Goal: Task Accomplishment & Management: Use online tool/utility

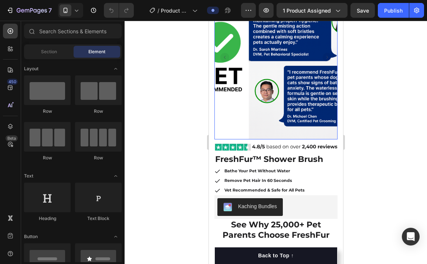
scroll to position [145, 0]
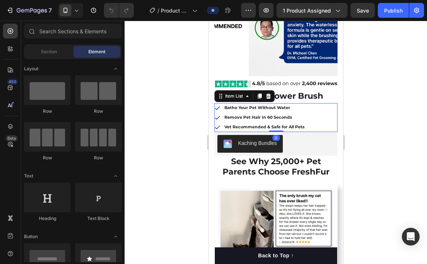
click at [267, 107] on strong "Bathe Your Pet Without Water" at bounding box center [257, 107] width 66 height 5
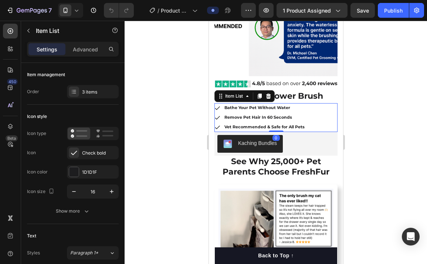
click at [267, 107] on strong "Bathe Your Pet Without Water" at bounding box center [257, 107] width 66 height 5
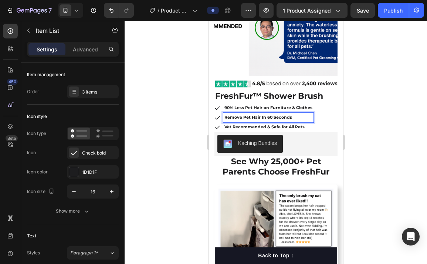
click at [242, 118] on strong "Remove Pet Hair In 60 Seconds" at bounding box center [258, 117] width 68 height 5
click at [241, 127] on strong "Vet Recommended & Safe for All Pets" at bounding box center [264, 126] width 80 height 5
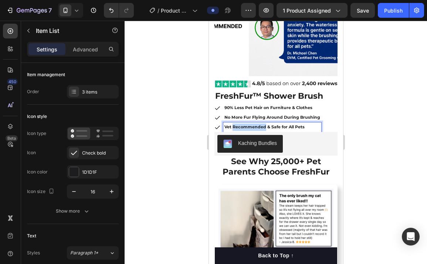
click at [241, 127] on strong "Vet Recommended & Safe for All Pets" at bounding box center [264, 126] width 80 height 5
click at [243, 128] on strong "One-Push Hair Removal - Easy Cleanup" at bounding box center [266, 126] width 84 height 5
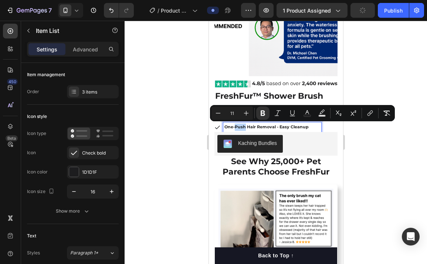
drag, startPoint x: 245, startPoint y: 127, endPoint x: 235, endPoint y: 129, distance: 9.4
click at [235, 129] on strong "One-Push Hair Removal - Easy Cleanup" at bounding box center [266, 126] width 84 height 5
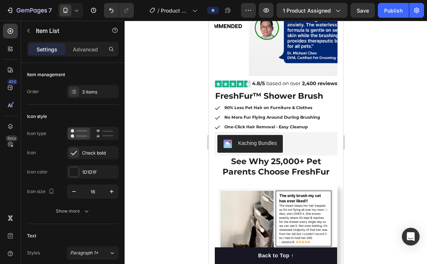
click at [330, 112] on div "90% Less Pet Hair on Furniture & Clothes No More Fur Flying Around During Brush…" at bounding box center [275, 117] width 123 height 28
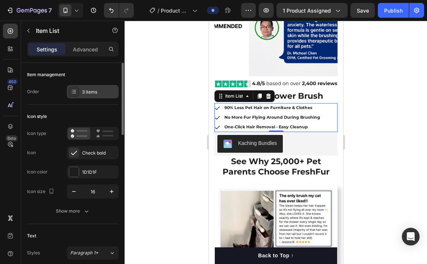
click at [106, 92] on div "3 items" at bounding box center [99, 92] width 35 height 7
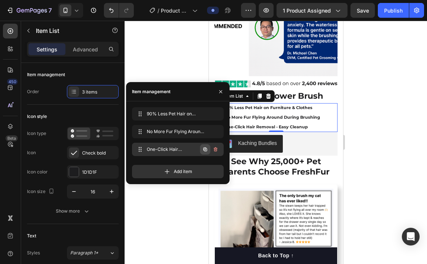
click at [205, 147] on icon "button" at bounding box center [205, 149] width 4 height 4
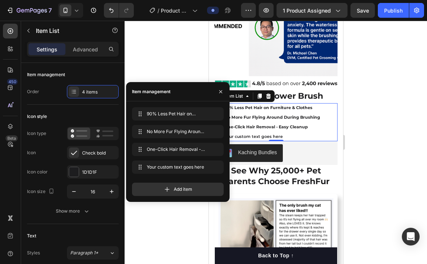
click at [268, 138] on div "Your custom text goes here" at bounding box center [272, 137] width 98 height 10
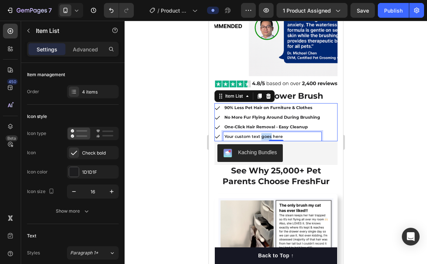
click at [269, 138] on p "Your custom text goes here" at bounding box center [272, 136] width 96 height 7
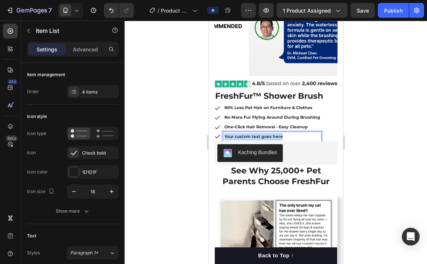
click at [269, 138] on p "Your custom text goes here" at bounding box center [272, 136] width 96 height 7
click at [286, 137] on p "Pets Actually Love Getting Brushed" at bounding box center [272, 136] width 96 height 7
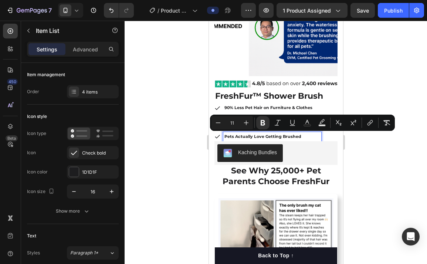
type input "16"
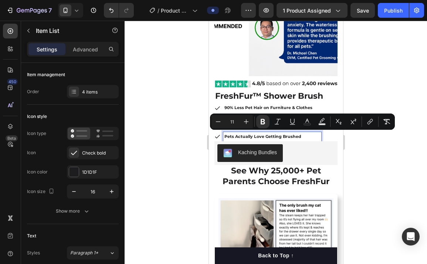
scroll to position [146, 0]
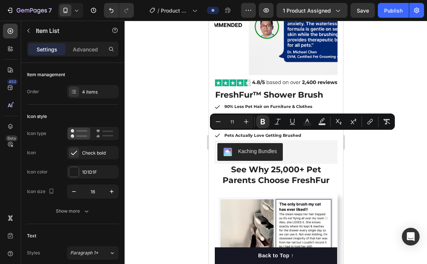
click at [385, 169] on div at bounding box center [276, 142] width 302 height 243
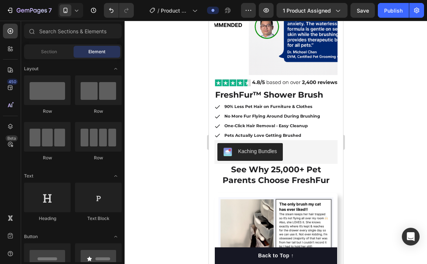
click at [371, 170] on div at bounding box center [276, 142] width 302 height 243
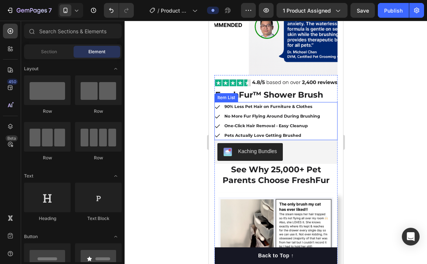
click at [305, 109] on strong "90% Less Pet Hair on Furniture & Clothes" at bounding box center [268, 106] width 88 height 5
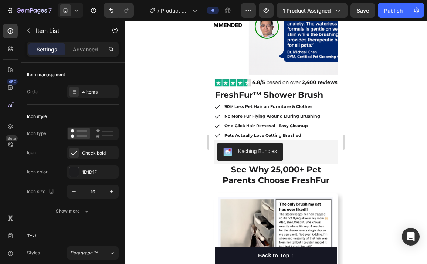
click at [356, 117] on div at bounding box center [276, 142] width 302 height 243
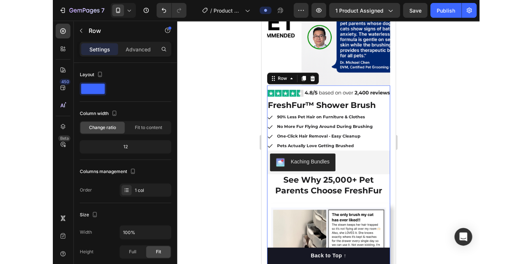
scroll to position [0, 0]
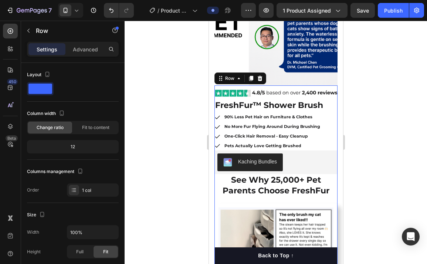
click at [383, 109] on div at bounding box center [276, 142] width 302 height 243
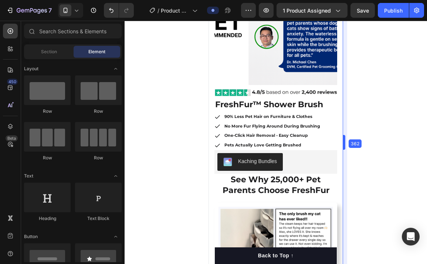
drag, startPoint x: 345, startPoint y: 106, endPoint x: 363, endPoint y: 25, distance: 82.9
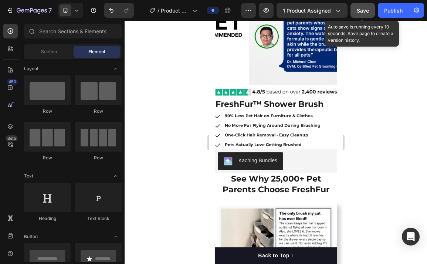
click at [364, 6] on button "Save" at bounding box center [362, 10] width 24 height 15
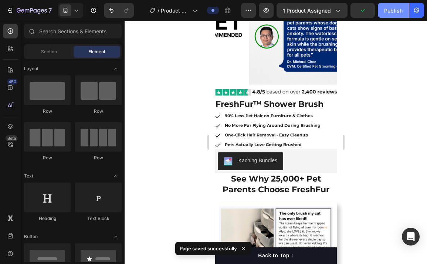
click at [391, 11] on div "Publish" at bounding box center [393, 11] width 18 height 8
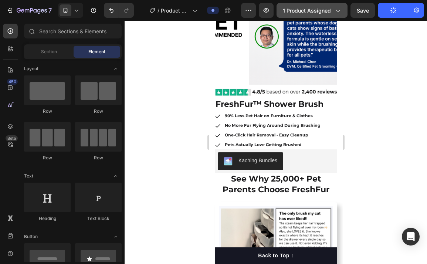
click at [325, 12] on span "1 product assigned" at bounding box center [307, 11] width 48 height 8
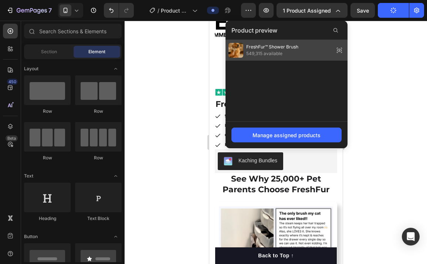
drag, startPoint x: 310, startPoint y: 55, endPoint x: 86, endPoint y: 35, distance: 225.2
click at [310, 55] on div "FreshFur™ Shower Brush 549,315 available" at bounding box center [286, 50] width 122 height 21
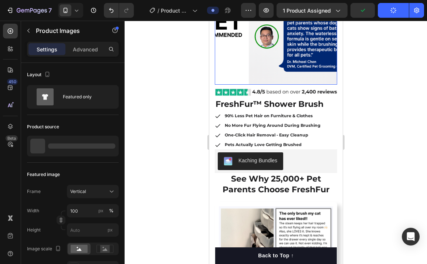
click at [253, 65] on img at bounding box center [275, 2] width 122 height 163
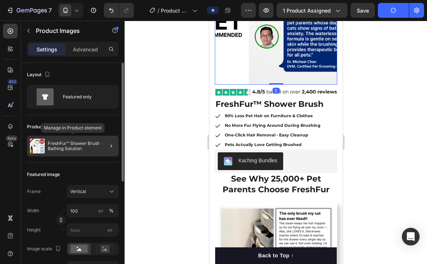
click at [82, 150] on p "FreshFur™ Shower Brush + Bathing Solution" at bounding box center [82, 146] width 68 height 10
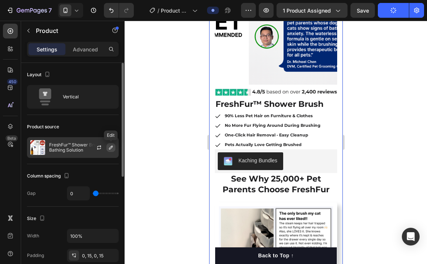
click at [109, 150] on button "button" at bounding box center [110, 147] width 9 height 9
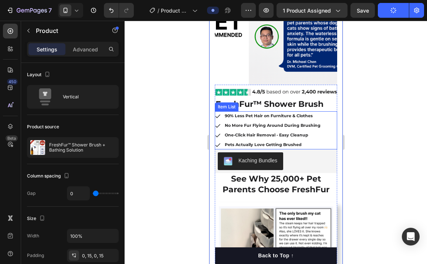
click at [390, 136] on div at bounding box center [276, 142] width 302 height 243
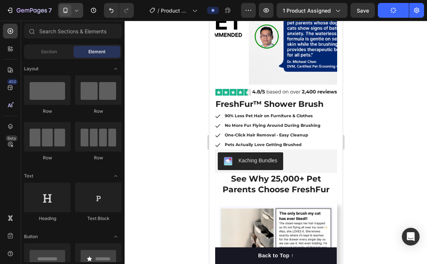
click at [66, 12] on icon at bounding box center [66, 10] width 4 height 5
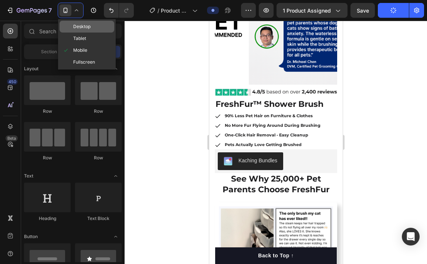
click at [83, 29] on span "Desktop" at bounding box center [81, 26] width 17 height 7
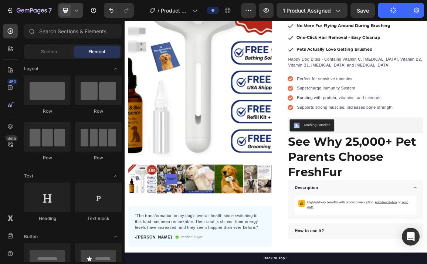
drag, startPoint x: 78, startPoint y: 9, endPoint x: 75, endPoint y: 17, distance: 8.7
click at [78, 10] on icon at bounding box center [76, 10] width 7 height 7
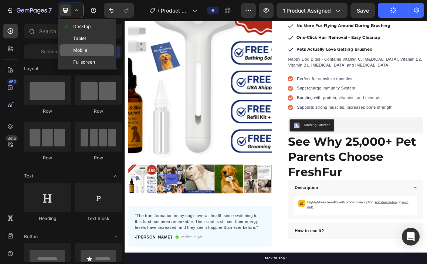
click at [80, 51] on span "Mobile" at bounding box center [80, 50] width 14 height 7
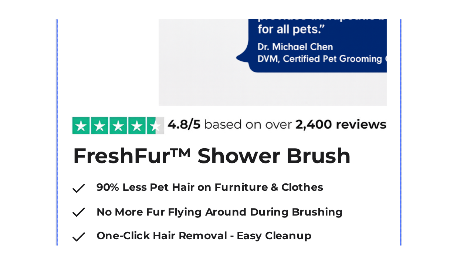
scroll to position [185, 0]
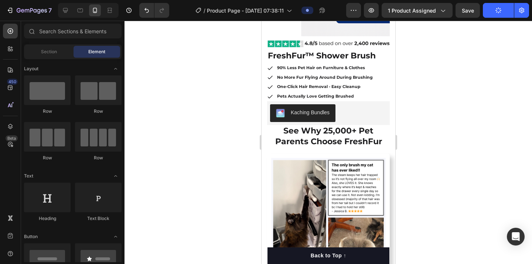
drag, startPoint x: 517, startPoint y: 66, endPoint x: 433, endPoint y: 65, distance: 83.5
click at [427, 67] on div at bounding box center [329, 142] width 408 height 243
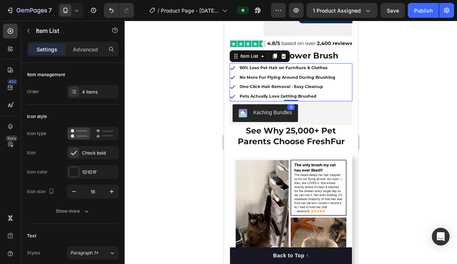
click at [231, 95] on icon at bounding box center [232, 97] width 6 height 6
click at [302, 58] on strong "FreshFur™ Shower Brush" at bounding box center [284, 56] width 108 height 10
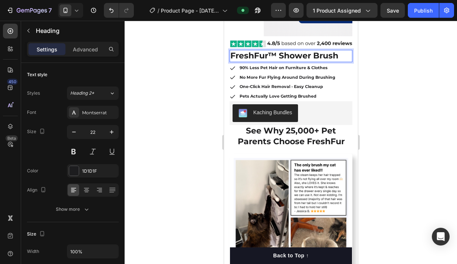
click at [307, 57] on strong "FreshFur™ Shower Brush" at bounding box center [284, 56] width 108 height 10
click at [398, 72] on div at bounding box center [291, 142] width 332 height 243
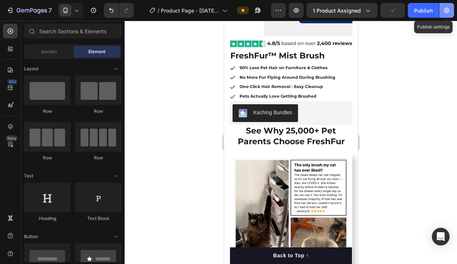
click at [427, 13] on button "button" at bounding box center [446, 10] width 15 height 15
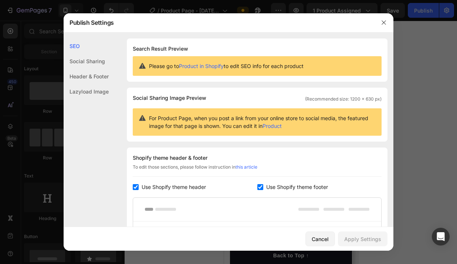
drag, startPoint x: 399, startPoint y: 166, endPoint x: 415, endPoint y: 49, distance: 118.2
click at [399, 166] on div at bounding box center [228, 132] width 457 height 264
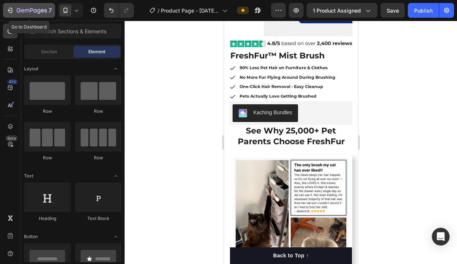
click at [21, 11] on icon "button" at bounding box center [22, 10] width 3 height 3
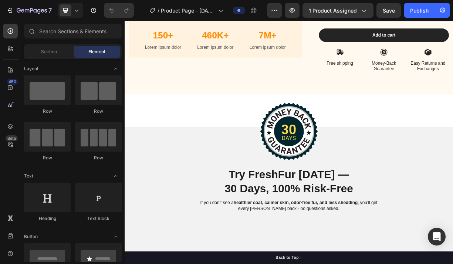
scroll to position [3717, 0]
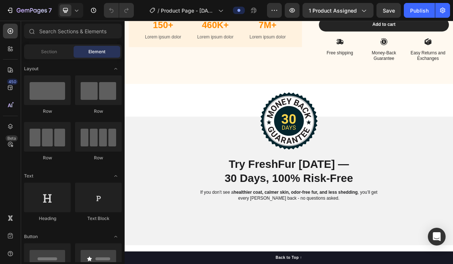
drag, startPoint x: 74, startPoint y: 11, endPoint x: 79, endPoint y: 18, distance: 9.2
click at [74, 12] on icon at bounding box center [76, 10] width 7 height 7
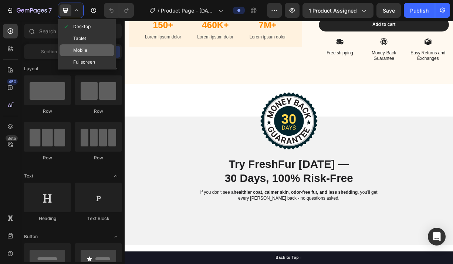
click at [83, 47] on span "Mobile" at bounding box center [80, 50] width 14 height 7
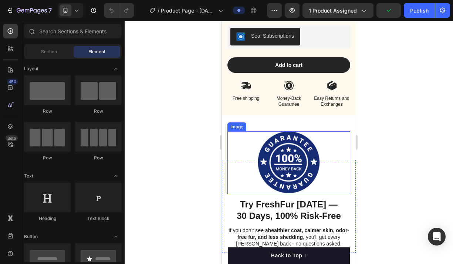
scroll to position [3616, 0]
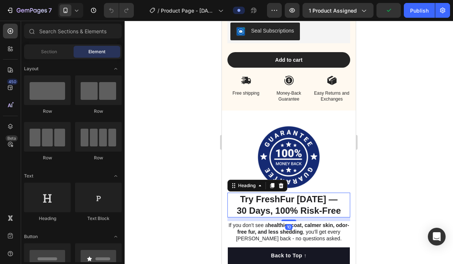
click at [292, 203] on strong "Try FreshFur [DATE] —" at bounding box center [289, 199] width 98 height 10
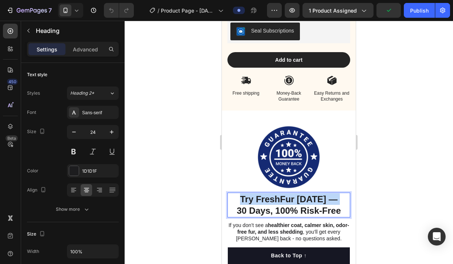
click at [292, 203] on strong "Try FreshFur [DATE] —" at bounding box center [289, 199] width 98 height 10
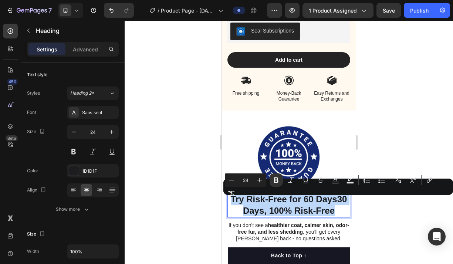
drag, startPoint x: 336, startPoint y: 215, endPoint x: 232, endPoint y: 201, distance: 104.0
click at [232, 201] on p "Try Risk-Free for 60 Days30 Days, 100% Risk-Free" at bounding box center [288, 204] width 121 height 23
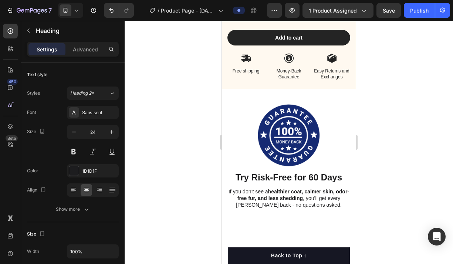
scroll to position [5347, 0]
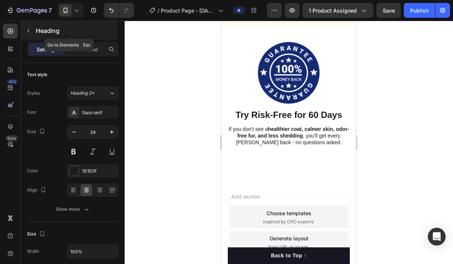
click at [24, 32] on button "button" at bounding box center [29, 31] width 12 height 12
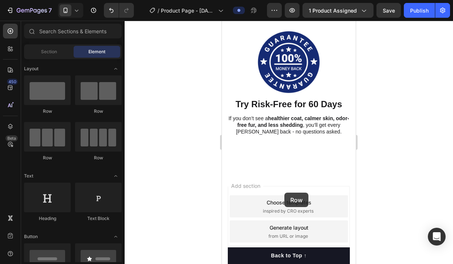
drag, startPoint x: 276, startPoint y: 125, endPoint x: 288, endPoint y: 208, distance: 83.6
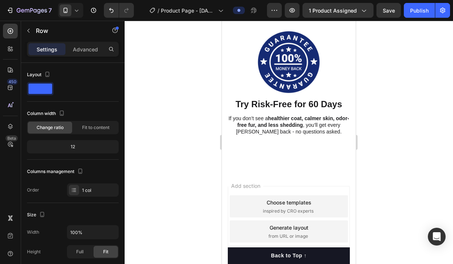
scroll to position [5473, 0]
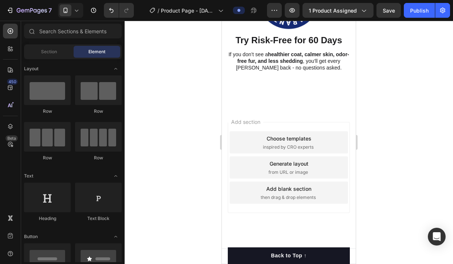
click at [293, 194] on span "then drag & drop elements" at bounding box center [288, 197] width 55 height 7
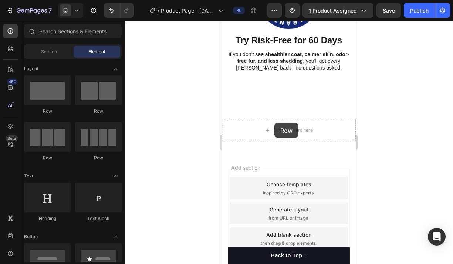
drag, startPoint x: 297, startPoint y: 116, endPoint x: 274, endPoint y: 135, distance: 29.4
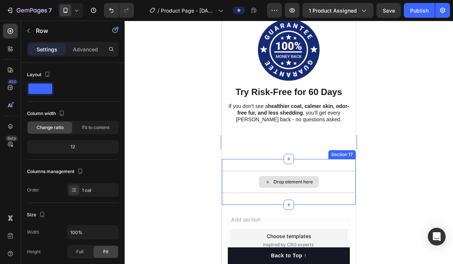
scroll to position [5526, 0]
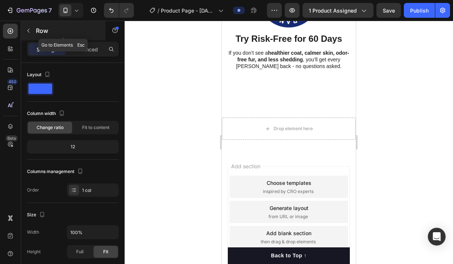
click at [30, 34] on button "button" at bounding box center [29, 31] width 12 height 12
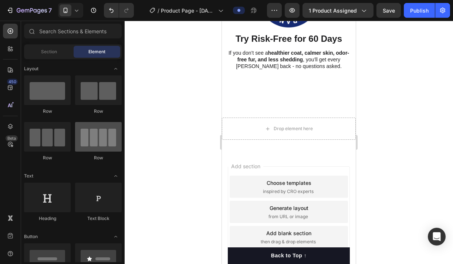
scroll to position [31, 0]
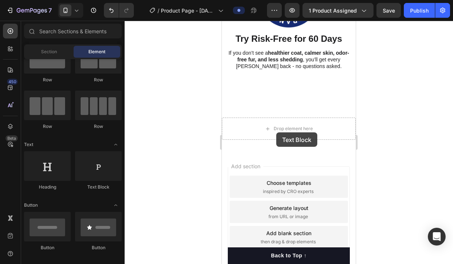
drag, startPoint x: 309, startPoint y: 190, endPoint x: 276, endPoint y: 132, distance: 66.4
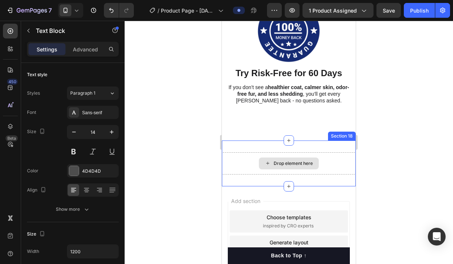
scroll to position [5561, 0]
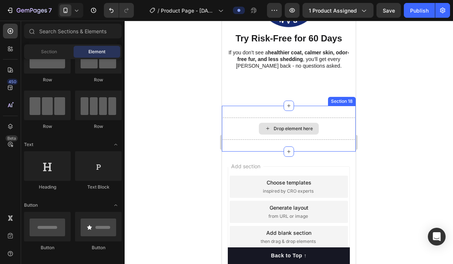
click at [289, 132] on div "Drop element here" at bounding box center [289, 129] width 60 height 12
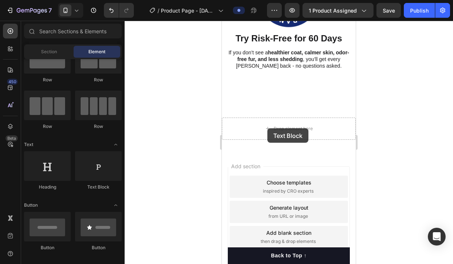
drag, startPoint x: 317, startPoint y: 197, endPoint x: 273, endPoint y: 128, distance: 81.1
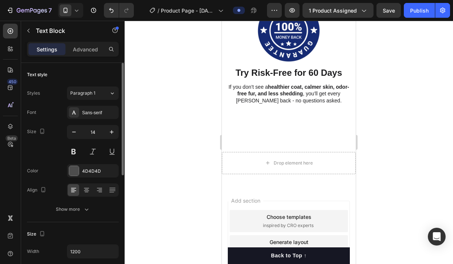
scroll to position [5596, 0]
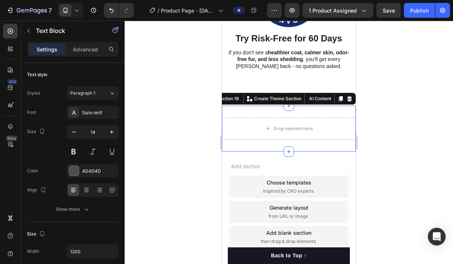
drag, startPoint x: 283, startPoint y: 140, endPoint x: 282, endPoint y: 131, distance: 9.3
click at [283, 139] on div "Drop element here Section 19 You can create reusable sections Create Theme Sect…" at bounding box center [289, 129] width 134 height 46
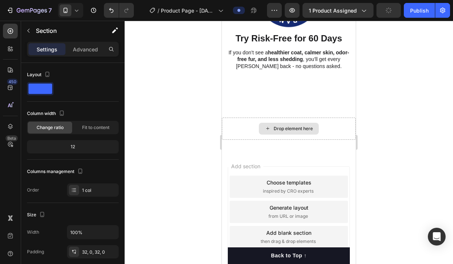
click at [283, 130] on div "Drop element here" at bounding box center [292, 129] width 39 height 6
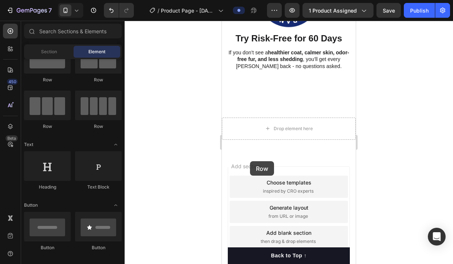
drag, startPoint x: 273, startPoint y: 93, endPoint x: 265, endPoint y: 132, distance: 39.9
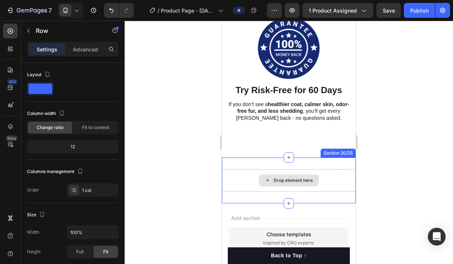
scroll to position [5647, 0]
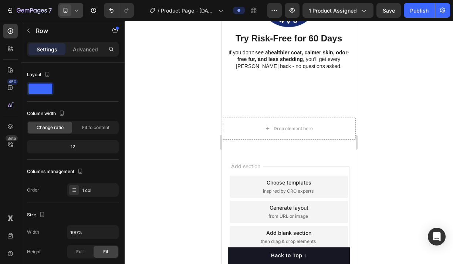
drag, startPoint x: 79, startPoint y: 10, endPoint x: 81, endPoint y: 17, distance: 7.2
click at [79, 10] on icon at bounding box center [76, 10] width 7 height 7
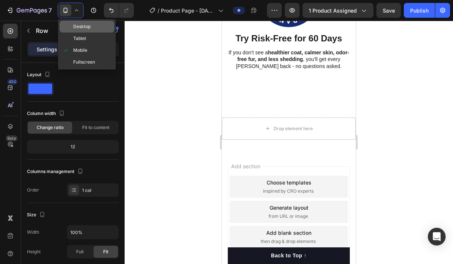
click at [84, 29] on span "Desktop" at bounding box center [81, 26] width 17 height 7
type input "1200"
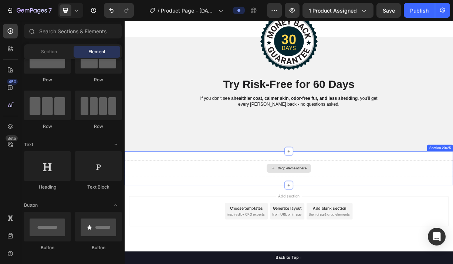
click at [344, 221] on div "Drop element here" at bounding box center [350, 220] width 39 height 6
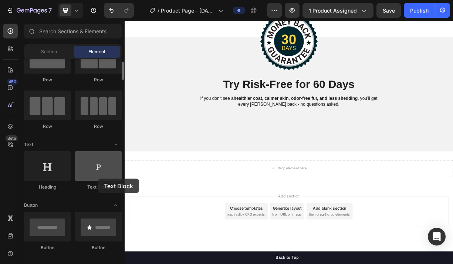
click at [98, 179] on div at bounding box center [98, 166] width 47 height 30
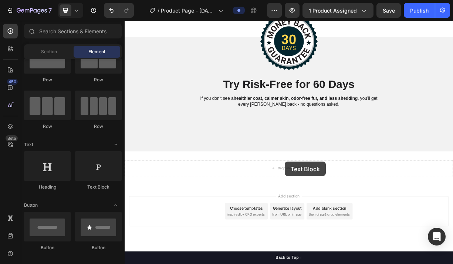
drag, startPoint x: 222, startPoint y: 199, endPoint x: 340, endPoint y: 227, distance: 120.8
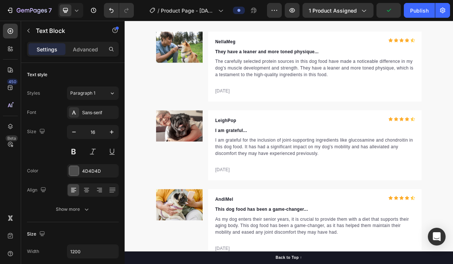
scroll to position [3585, 0]
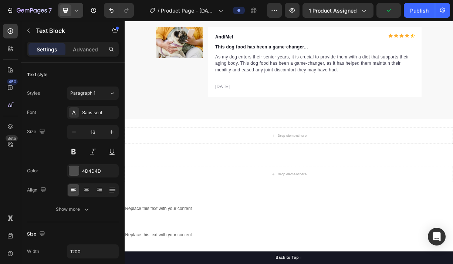
drag, startPoint x: 72, startPoint y: 10, endPoint x: 77, endPoint y: 17, distance: 8.3
click at [72, 11] on div at bounding box center [70, 10] width 25 height 15
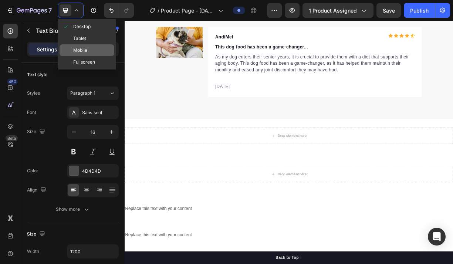
click at [87, 49] on span "Mobile" at bounding box center [80, 50] width 14 height 7
type input "14"
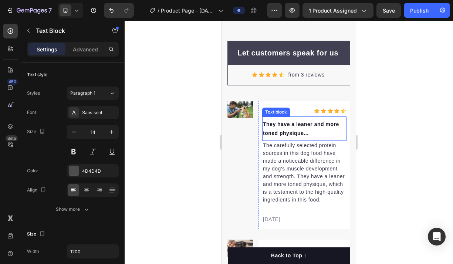
scroll to position [3171, 0]
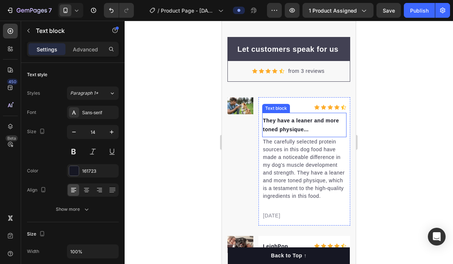
drag, startPoint x: 307, startPoint y: 125, endPoint x: 292, endPoint y: 114, distance: 19.0
click at [307, 124] on p "They have a leaner and more toned physique..." at bounding box center [304, 125] width 83 height 18
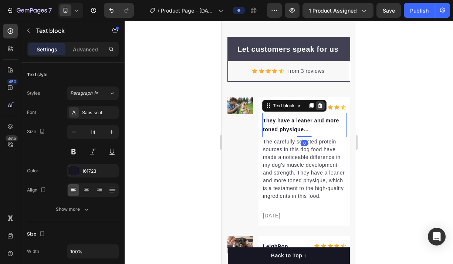
click at [322, 105] on icon at bounding box center [320, 106] width 6 height 6
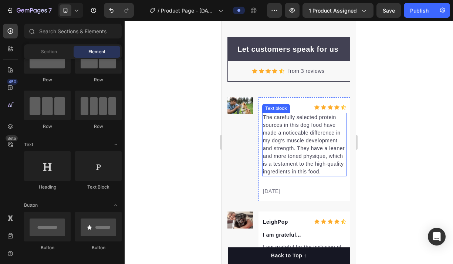
click at [301, 124] on p "The carefully selected protein sources in this dog food have made a noticeable …" at bounding box center [304, 144] width 83 height 62
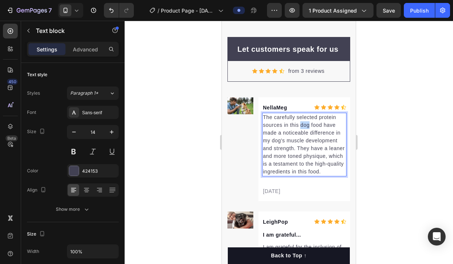
click at [301, 124] on p "The carefully selected protein sources in this dog food have made a noticeable …" at bounding box center [304, 144] width 83 height 62
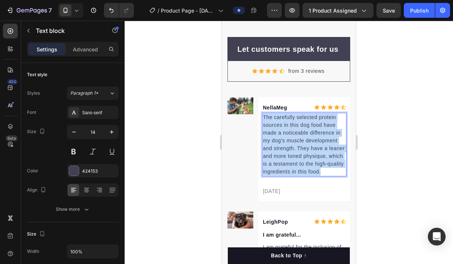
click at [301, 124] on p "The carefully selected protein sources in this dog food have made a noticeable …" at bounding box center [304, 144] width 83 height 62
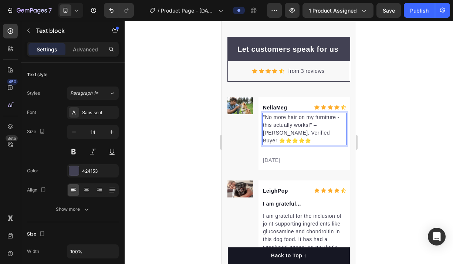
click at [313, 125] on p ""No more hair on my furniture - this actually works!" – [PERSON_NAME], Verified…" at bounding box center [304, 128] width 83 height 31
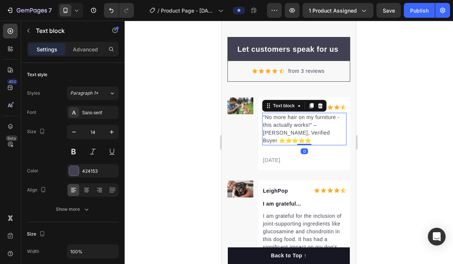
click at [396, 143] on div at bounding box center [289, 142] width 328 height 243
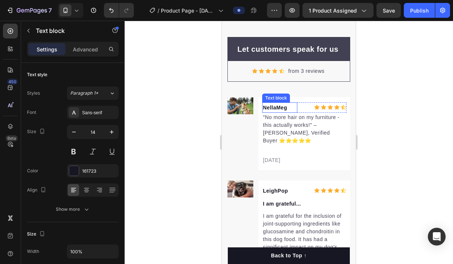
click at [283, 108] on p "NellaMeg" at bounding box center [280, 107] width 34 height 9
drag, startPoint x: 294, startPoint y: 104, endPoint x: 298, endPoint y: 104, distance: 4.1
click at [295, 104] on p "NellaMeg" at bounding box center [280, 107] width 34 height 9
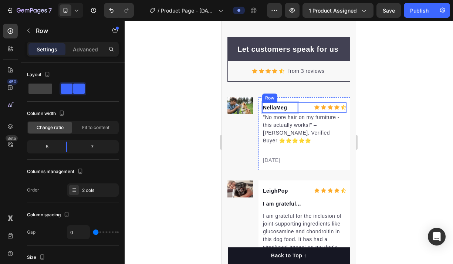
click at [300, 104] on div "Icon Icon Icon Icon Icon Icon List Hoz" at bounding box center [321, 107] width 49 height 10
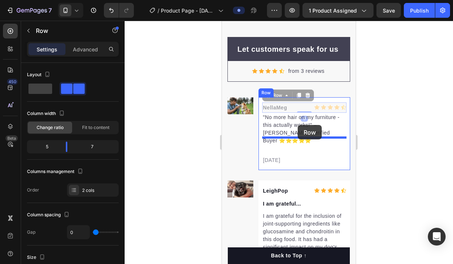
drag, startPoint x: 299, startPoint y: 102, endPoint x: 303, endPoint y: 125, distance: 22.5
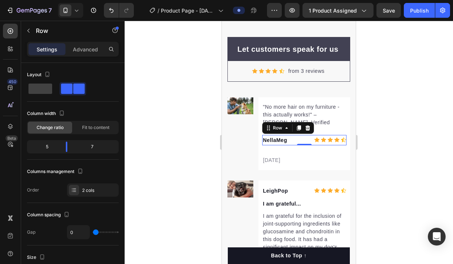
drag, startPoint x: 382, startPoint y: 125, endPoint x: 377, endPoint y: 123, distance: 5.0
click at [382, 125] on div at bounding box center [289, 142] width 328 height 243
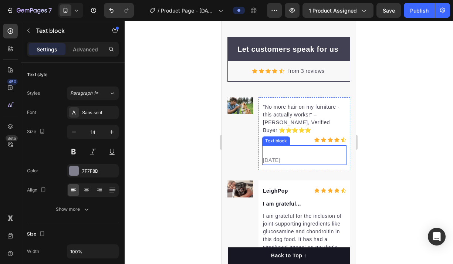
click at [278, 156] on p "[DATE]" at bounding box center [304, 160] width 83 height 8
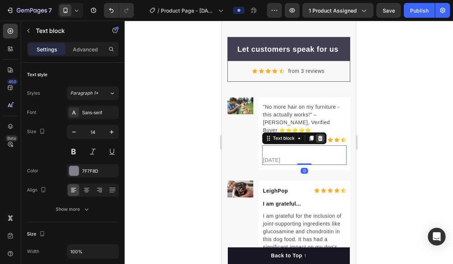
click at [323, 134] on div at bounding box center [320, 138] width 9 height 9
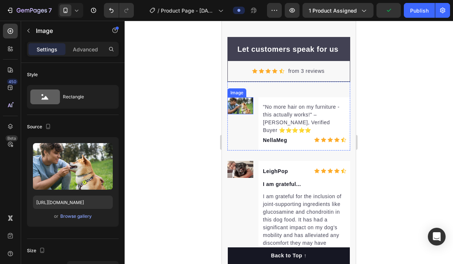
click at [245, 102] on img at bounding box center [240, 105] width 26 height 17
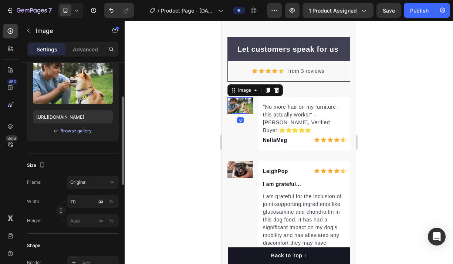
scroll to position [118, 0]
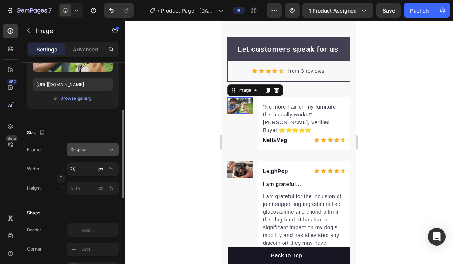
click at [96, 146] on div "Original" at bounding box center [88, 149] width 36 height 7
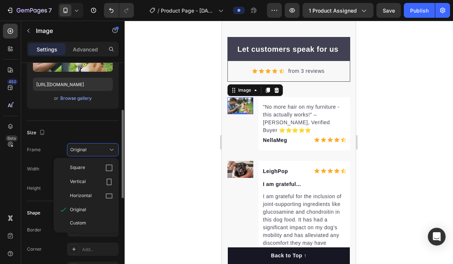
click at [88, 129] on div "Size" at bounding box center [73, 133] width 92 height 12
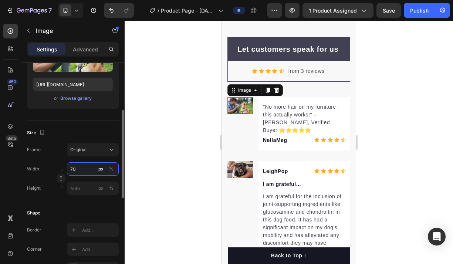
click at [84, 171] on input "70" at bounding box center [93, 168] width 52 height 13
click at [88, 137] on div "Size" at bounding box center [73, 133] width 92 height 12
click at [90, 154] on button "Original" at bounding box center [93, 149] width 52 height 13
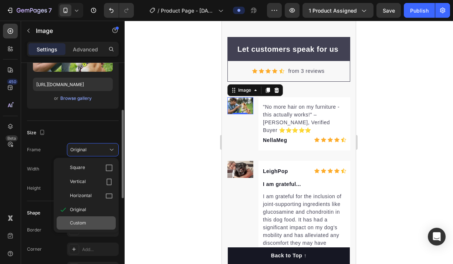
click at [83, 225] on span "Custom" at bounding box center [78, 223] width 16 height 7
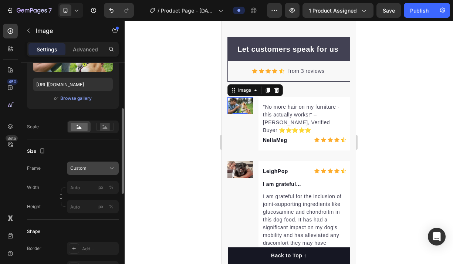
click at [88, 162] on div "Size Frame Custom Width px % Height px %" at bounding box center [73, 179] width 92 height 80
drag, startPoint x: 87, startPoint y: 167, endPoint x: 87, endPoint y: 174, distance: 7.0
click at [87, 167] on div "Custom" at bounding box center [88, 168] width 36 height 7
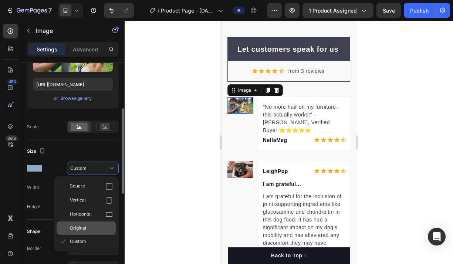
click at [78, 230] on span "Original" at bounding box center [78, 228] width 16 height 7
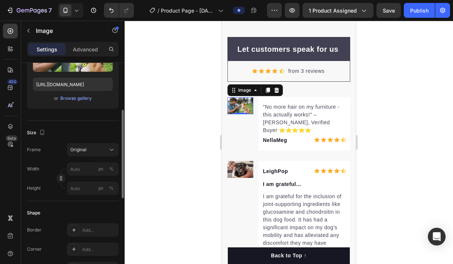
click at [102, 136] on div "Size" at bounding box center [73, 133] width 92 height 12
drag, startPoint x: 242, startPoint y: 113, endPoint x: 248, endPoint y: 112, distance: 6.8
click at [246, 108] on div "Image 0" at bounding box center [240, 105] width 26 height 17
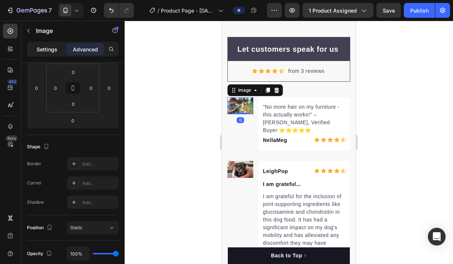
click at [45, 48] on p "Settings" at bounding box center [47, 49] width 21 height 8
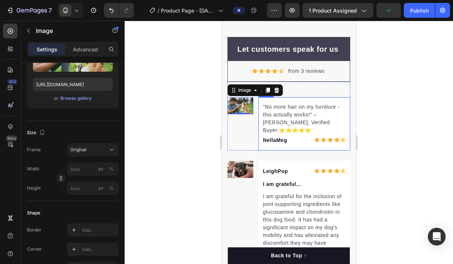
click at [319, 100] on div ""No more hair on my furniture - this actually works!" – [PERSON_NAME], Verified…" at bounding box center [304, 123] width 92 height 53
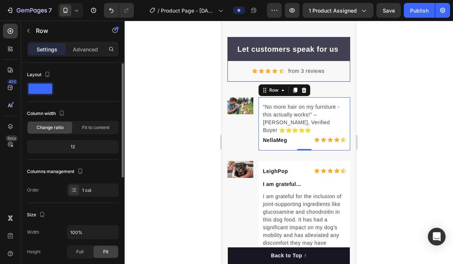
scroll to position [57, 0]
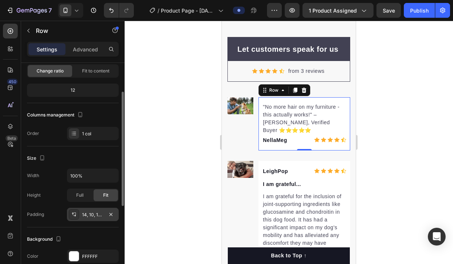
click at [98, 208] on div "14, 10, 14, 10" at bounding box center [93, 214] width 52 height 13
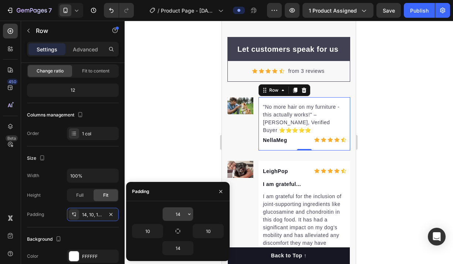
click at [181, 217] on input "14" at bounding box center [178, 213] width 30 height 13
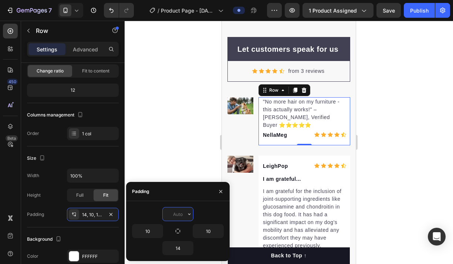
click at [180, 214] on input "text" at bounding box center [178, 213] width 30 height 13
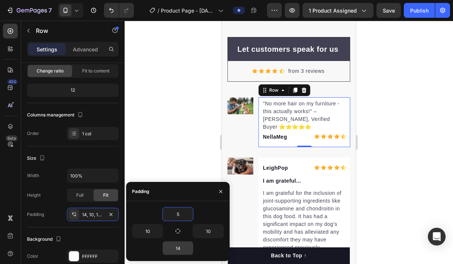
type input "5"
click at [178, 246] on input "14" at bounding box center [178, 247] width 30 height 13
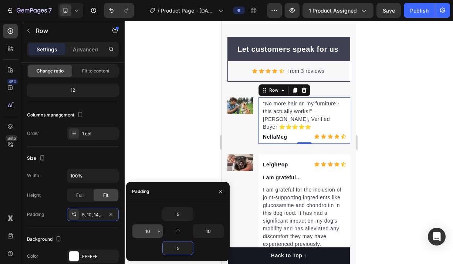
type input "5"
click at [150, 229] on input "10" at bounding box center [147, 230] width 30 height 13
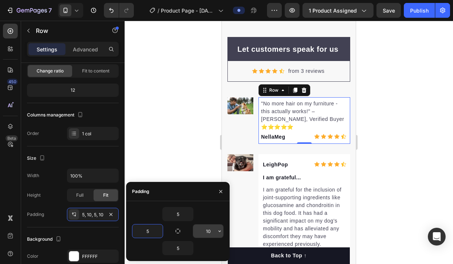
type input "5"
click at [213, 229] on input "10" at bounding box center [208, 230] width 30 height 13
type input "5"
click at [421, 159] on div at bounding box center [289, 142] width 328 height 243
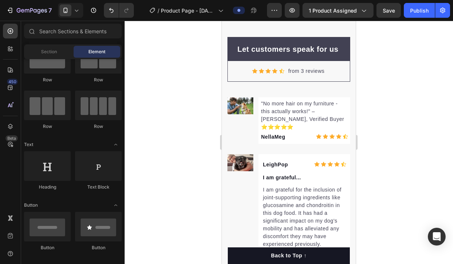
click at [421, 159] on div at bounding box center [289, 142] width 328 height 243
click at [315, 119] on p ""No more hair on my furniture - this actually works!" – [PERSON_NAME], Verified…" at bounding box center [304, 115] width 86 height 31
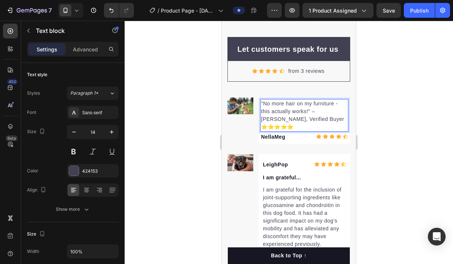
click at [318, 119] on p ""No more hair on my furniture - this actually works!" – [PERSON_NAME], Verified…" at bounding box center [304, 115] width 86 height 31
drag, startPoint x: 326, startPoint y: 120, endPoint x: 296, endPoint y: 119, distance: 29.6
click at [296, 119] on p ""No more hair on my furniture - this actually works!" – [PERSON_NAME], Verified…" at bounding box center [304, 115] width 86 height 31
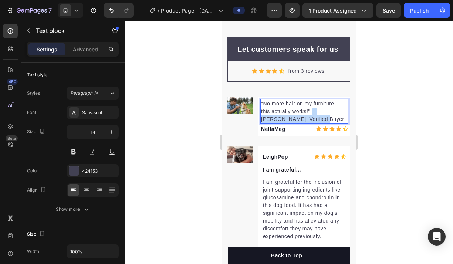
drag, startPoint x: 312, startPoint y: 111, endPoint x: 313, endPoint y: 117, distance: 6.2
click at [313, 117] on p ""No more hair on my furniture - this actually works!" – [PERSON_NAME], Verified…" at bounding box center [304, 111] width 86 height 23
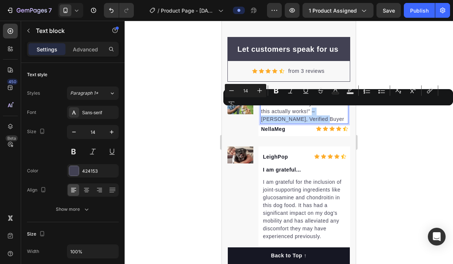
copy p "– [PERSON_NAME], Verified Buyer"
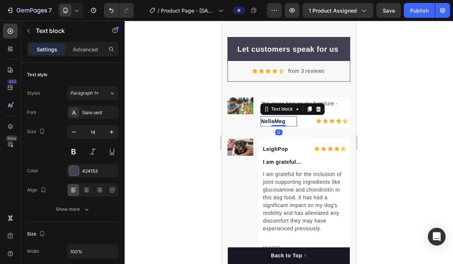
click at [282, 121] on p "NellaMeg" at bounding box center [278, 121] width 35 height 9
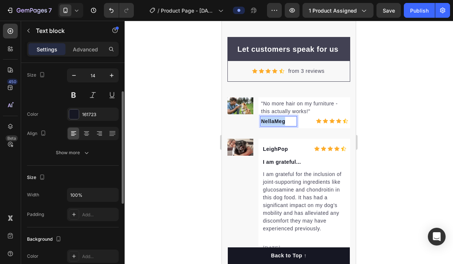
click at [282, 121] on p "NellaMeg" at bounding box center [278, 121] width 35 height 9
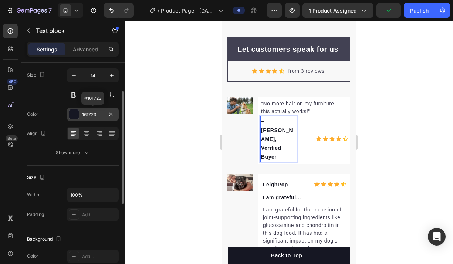
click at [87, 112] on div "161723" at bounding box center [92, 114] width 21 height 7
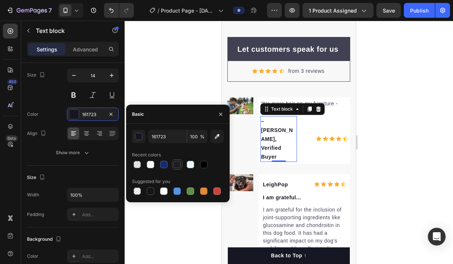
click at [176, 165] on div at bounding box center [176, 164] width 7 height 7
type input "1D1D1F"
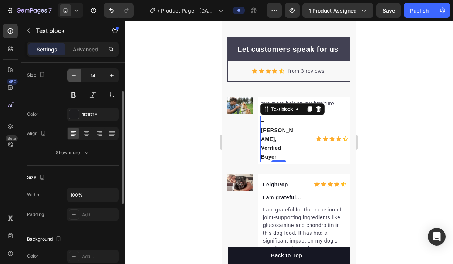
click at [77, 75] on icon "button" at bounding box center [73, 75] width 7 height 7
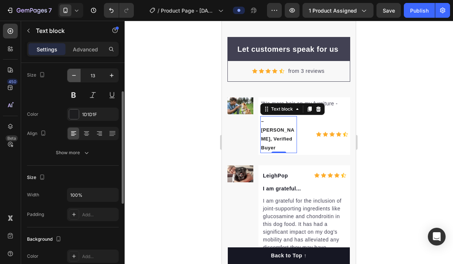
click at [77, 75] on icon "button" at bounding box center [73, 75] width 7 height 7
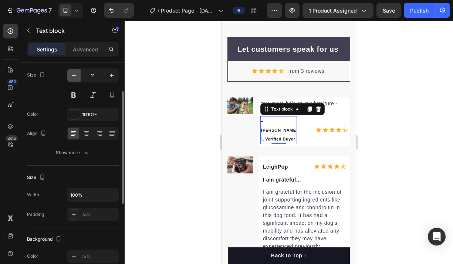
click at [77, 75] on icon "button" at bounding box center [73, 75] width 7 height 7
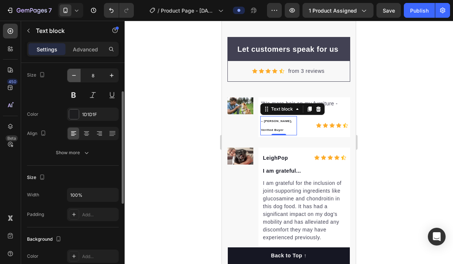
click at [77, 75] on icon "button" at bounding box center [73, 75] width 7 height 7
click at [109, 77] on icon "button" at bounding box center [111, 75] width 7 height 7
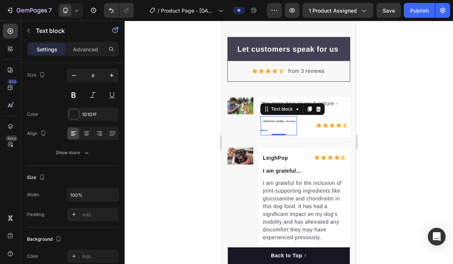
type input "7"
click at [298, 126] on div "Icon Icon Icon Icon Icon" at bounding box center [322, 126] width 51 height 6
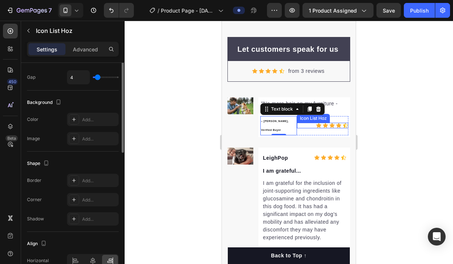
scroll to position [0, 0]
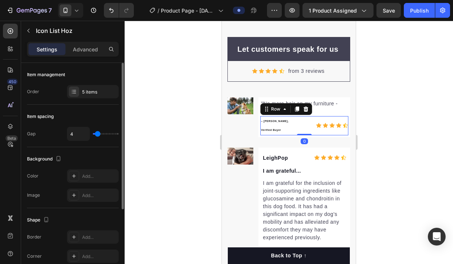
click at [297, 131] on div "Icon Icon Icon Icon Icon Icon List Hoz" at bounding box center [322, 125] width 51 height 19
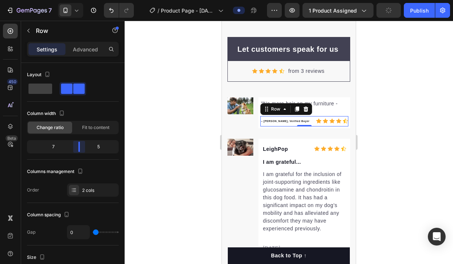
click at [83, 0] on body "7 / Product Page - [DATE] 07:38:11 Preview 1 product assigned Publish 450 Beta …" at bounding box center [226, 0] width 453 height 0
drag, startPoint x: 308, startPoint y: 121, endPoint x: 304, endPoint y: 122, distance: 4.1
click at [308, 121] on p "– [PERSON_NAME], Verified Buyer" at bounding box center [286, 121] width 50 height 9
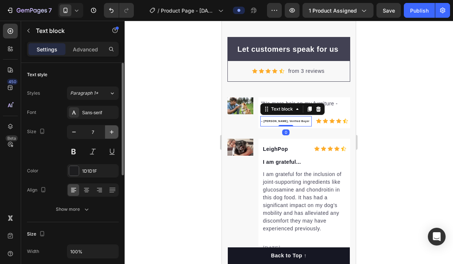
click at [113, 133] on icon "button" at bounding box center [111, 131] width 7 height 7
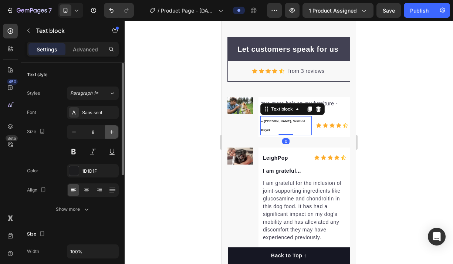
click at [113, 133] on icon "button" at bounding box center [111, 131] width 7 height 7
click at [73, 132] on icon "button" at bounding box center [73, 131] width 7 height 7
type input "9"
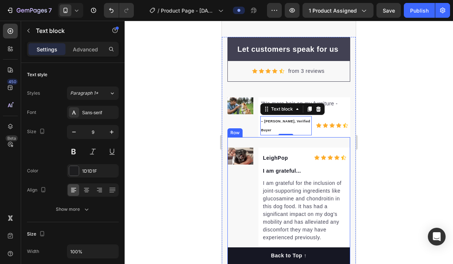
click at [391, 131] on div at bounding box center [289, 142] width 328 height 243
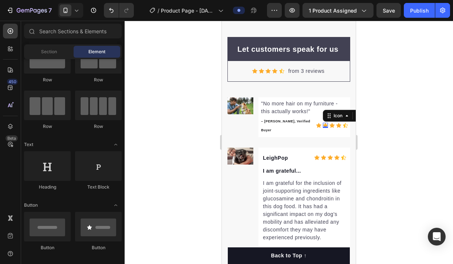
click at [325, 123] on icon at bounding box center [325, 125] width 5 height 5
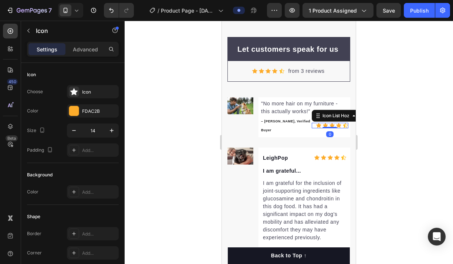
click at [312, 123] on div "Icon Icon Icon Icon Icon" at bounding box center [330, 126] width 37 height 6
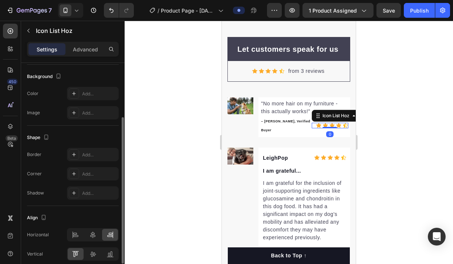
scroll to position [115, 0]
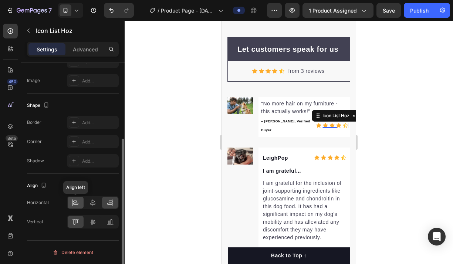
click at [80, 205] on div at bounding box center [76, 203] width 16 height 12
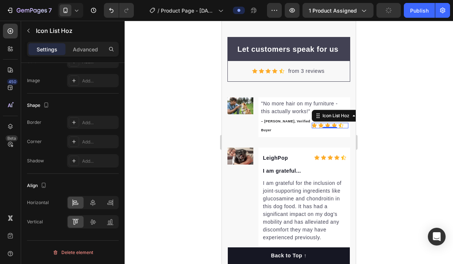
click at [385, 174] on div at bounding box center [289, 142] width 328 height 243
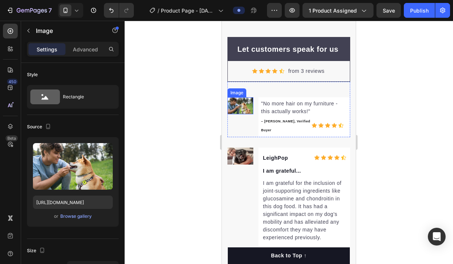
click at [240, 109] on img at bounding box center [240, 105] width 26 height 17
click at [93, 45] on div "Advanced" at bounding box center [85, 49] width 37 height 12
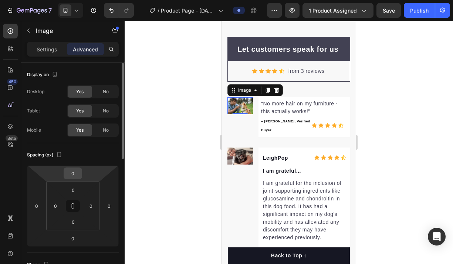
click at [71, 173] on input "0" at bounding box center [72, 173] width 15 height 11
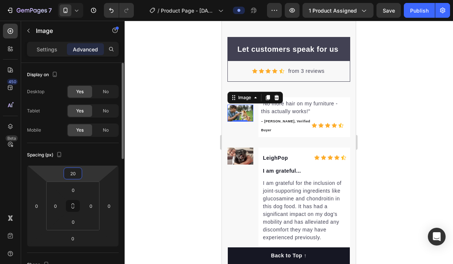
click at [79, 173] on input "20" at bounding box center [72, 173] width 15 height 11
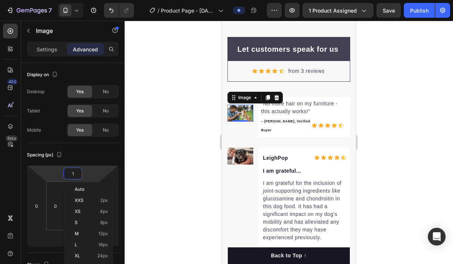
type input "15"
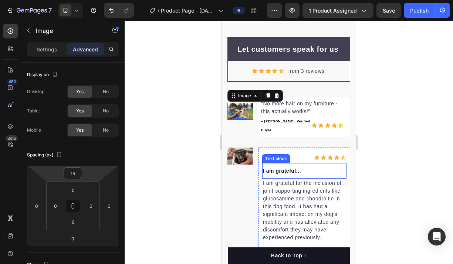
click at [395, 152] on div at bounding box center [289, 142] width 328 height 243
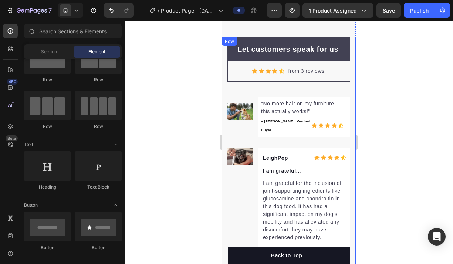
click at [395, 152] on div at bounding box center [289, 142] width 328 height 243
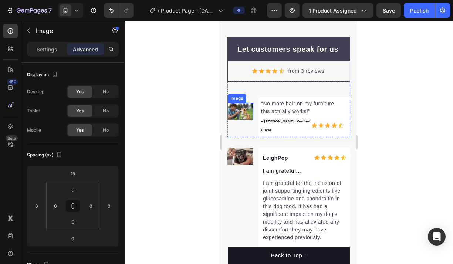
click at [237, 110] on img at bounding box center [240, 111] width 26 height 17
click at [43, 55] on div "Settings" at bounding box center [46, 49] width 37 height 12
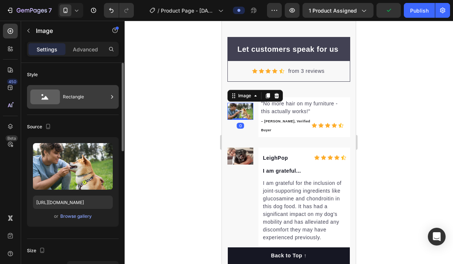
click at [90, 102] on div "Rectangle" at bounding box center [85, 96] width 45 height 17
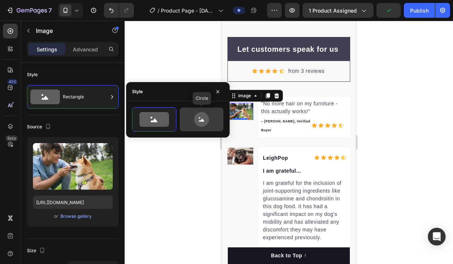
click at [192, 122] on icon at bounding box center [201, 119] width 35 height 15
type input "80"
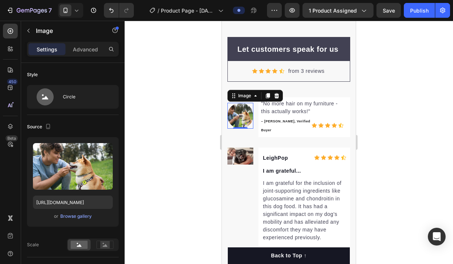
click at [398, 119] on div at bounding box center [289, 142] width 328 height 243
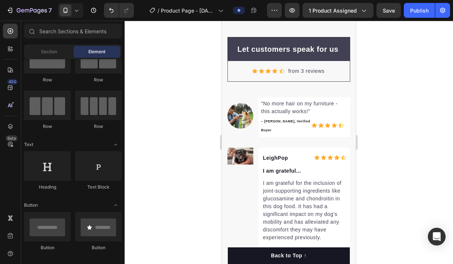
click at [398, 119] on div at bounding box center [289, 142] width 328 height 243
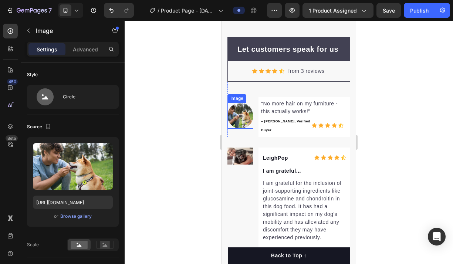
click at [239, 112] on img at bounding box center [240, 116] width 26 height 26
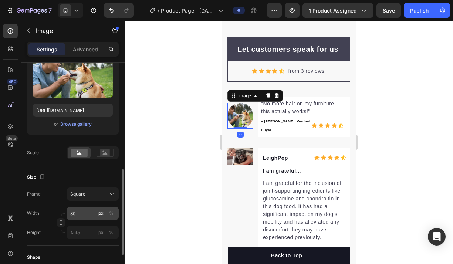
scroll to position [143, 0]
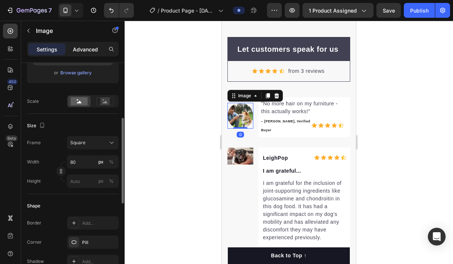
click at [88, 44] on div "Advanced" at bounding box center [85, 49] width 37 height 12
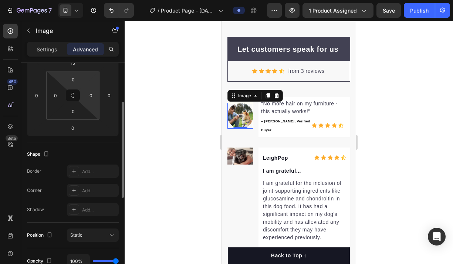
scroll to position [63, 0]
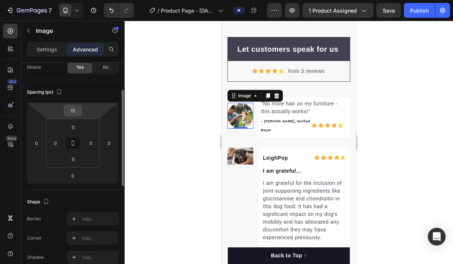
click at [74, 109] on input "15" at bounding box center [72, 110] width 15 height 11
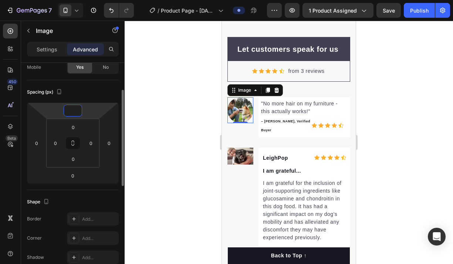
type input "5"
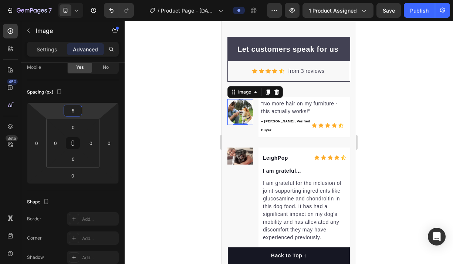
click at [417, 95] on div at bounding box center [289, 142] width 328 height 243
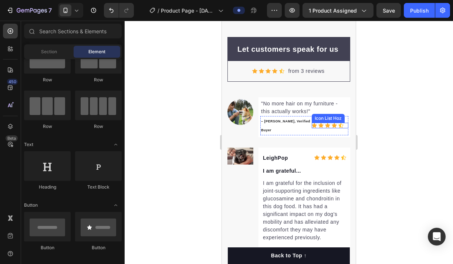
click at [317, 123] on div "Icon Icon Icon Icon Icon" at bounding box center [330, 126] width 37 height 6
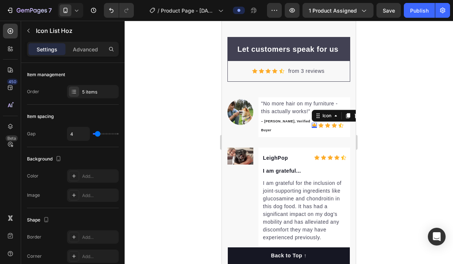
click at [315, 123] on div "Icon 0" at bounding box center [314, 125] width 5 height 5
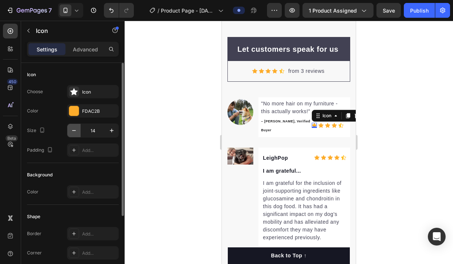
click at [72, 129] on icon "button" at bounding box center [73, 130] width 7 height 7
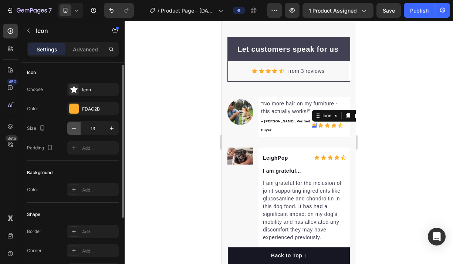
scroll to position [3, 0]
click at [73, 129] on icon "button" at bounding box center [73, 127] width 7 height 7
type input "12"
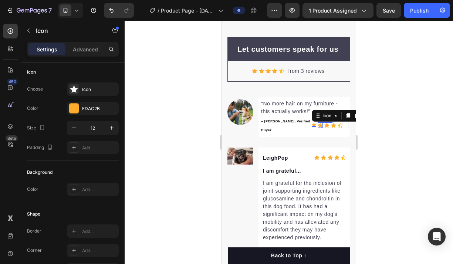
click at [318, 123] on icon at bounding box center [319, 125] width 5 height 5
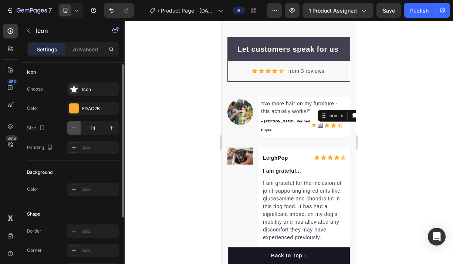
click at [75, 125] on icon "button" at bounding box center [73, 127] width 7 height 7
type input "12"
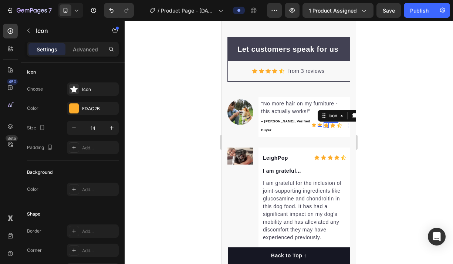
click at [327, 123] on div "Icon" at bounding box center [325, 125] width 5 height 5
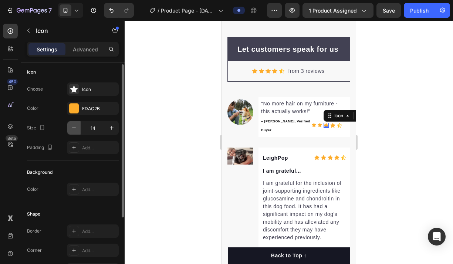
click at [77, 129] on icon "button" at bounding box center [73, 127] width 7 height 7
type input "12"
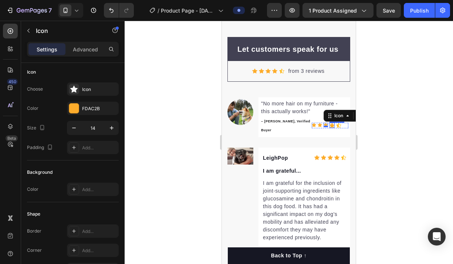
click at [334, 123] on div "Icon" at bounding box center [331, 125] width 5 height 5
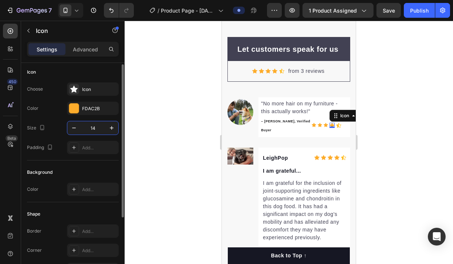
click at [82, 127] on input "14" at bounding box center [93, 127] width 24 height 13
click at [73, 128] on icon "button" at bounding box center [74, 128] width 4 height 1
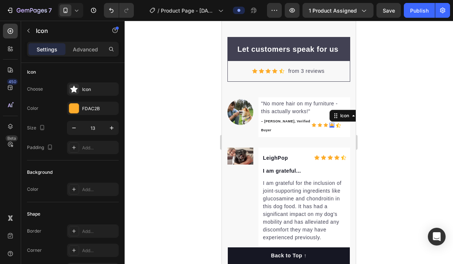
type input "12"
click at [340, 123] on div "Icon 0" at bounding box center [338, 126] width 6 height 6
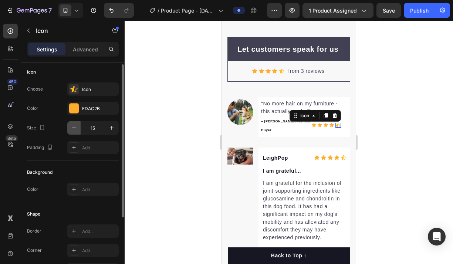
click at [74, 126] on icon "button" at bounding box center [73, 127] width 7 height 7
type input "13"
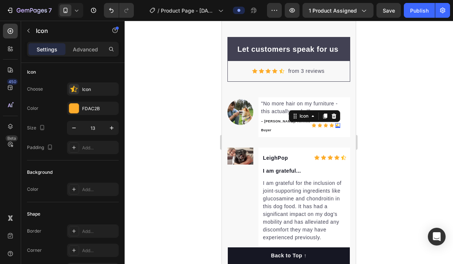
drag, startPoint x: 426, startPoint y: 145, endPoint x: 361, endPoint y: 128, distance: 67.4
click at [426, 145] on div at bounding box center [289, 142] width 328 height 243
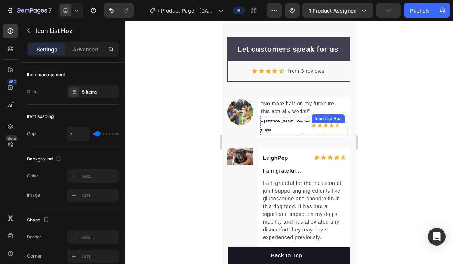
click at [317, 123] on div "Icon Icon Icon Icon Icon" at bounding box center [330, 125] width 37 height 5
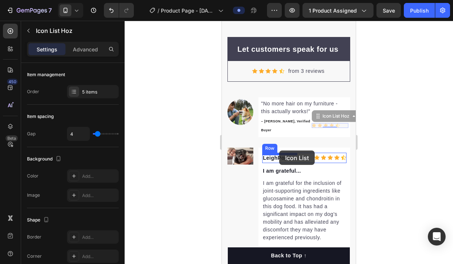
drag, startPoint x: 315, startPoint y: 114, endPoint x: 279, endPoint y: 150, distance: 51.5
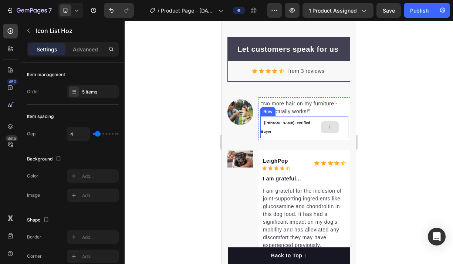
click at [336, 126] on div at bounding box center [330, 127] width 18 height 12
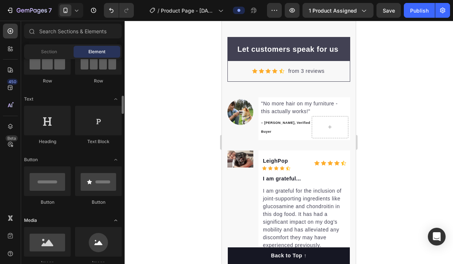
scroll to position [130, 0]
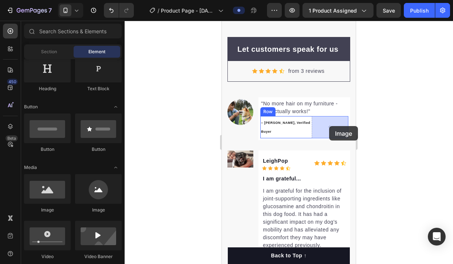
drag, startPoint x: 267, startPoint y: 211, endPoint x: 329, endPoint y: 126, distance: 105.3
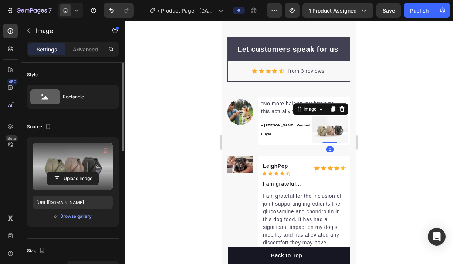
click at [88, 157] on label at bounding box center [73, 166] width 80 height 47
click at [88, 172] on input "file" at bounding box center [72, 178] width 51 height 13
click at [73, 175] on input "file" at bounding box center [72, 178] width 51 height 13
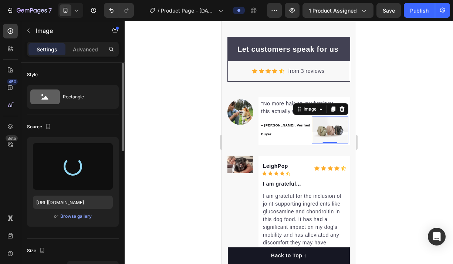
type input "[URL][DOMAIN_NAME]"
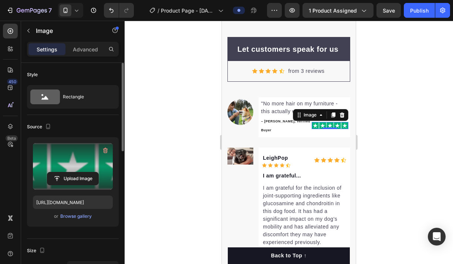
click at [400, 136] on div at bounding box center [289, 142] width 328 height 243
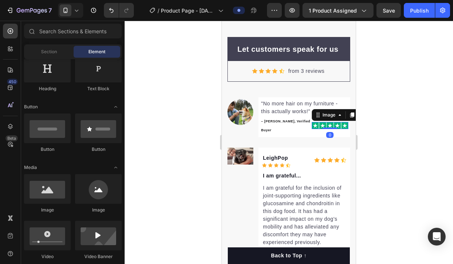
click at [344, 123] on img at bounding box center [330, 125] width 37 height 7
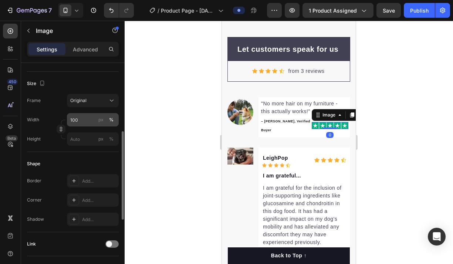
scroll to position [165, 0]
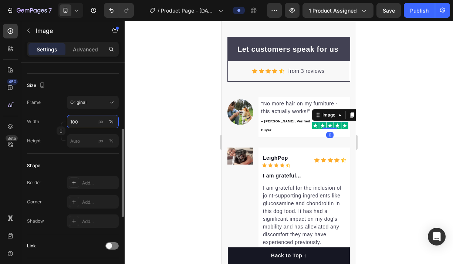
click at [85, 121] on input "100" at bounding box center [93, 121] width 52 height 13
type input "80"
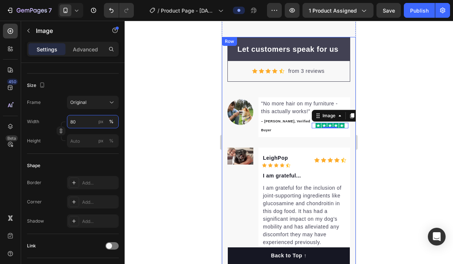
scroll to position [163, 0]
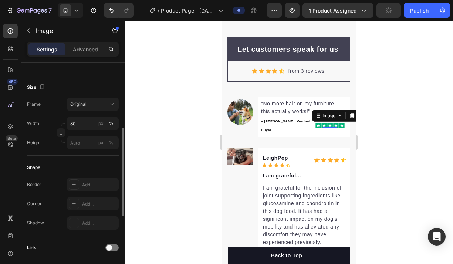
click at [380, 139] on div at bounding box center [289, 142] width 328 height 243
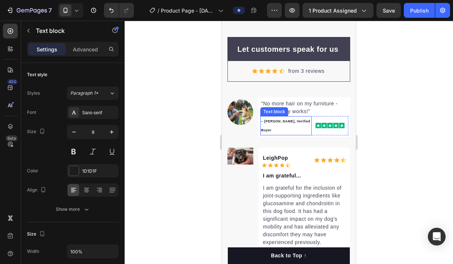
click at [302, 121] on p "– [PERSON_NAME], Verified Buyer" at bounding box center [286, 126] width 50 height 18
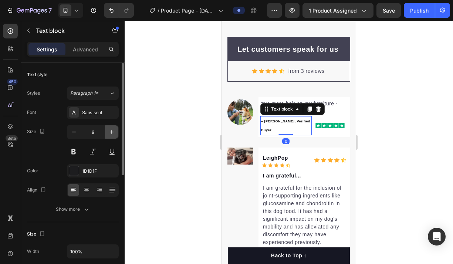
click at [106, 130] on button "button" at bounding box center [111, 131] width 13 height 13
drag, startPoint x: 73, startPoint y: 131, endPoint x: 154, endPoint y: 130, distance: 81.3
click at [74, 130] on icon "button" at bounding box center [73, 131] width 7 height 7
type input "9"
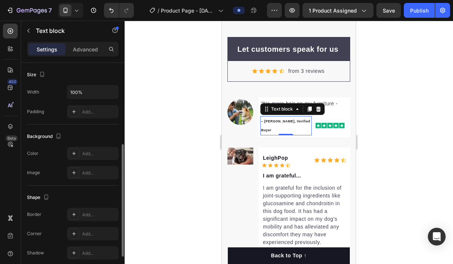
scroll to position [216, 0]
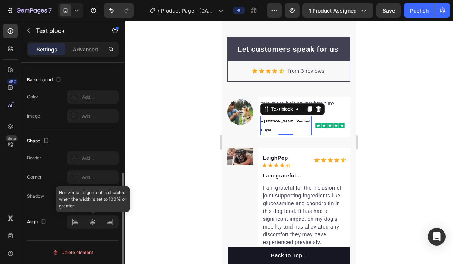
click at [77, 221] on div at bounding box center [93, 221] width 52 height 13
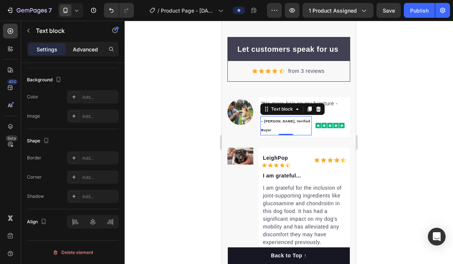
click at [81, 48] on p "Advanced" at bounding box center [85, 49] width 25 height 8
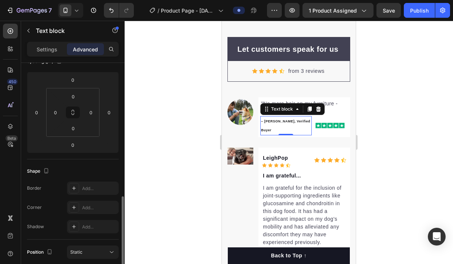
scroll to position [0, 0]
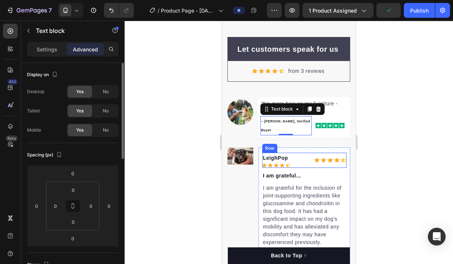
click at [385, 146] on div at bounding box center [289, 142] width 328 height 243
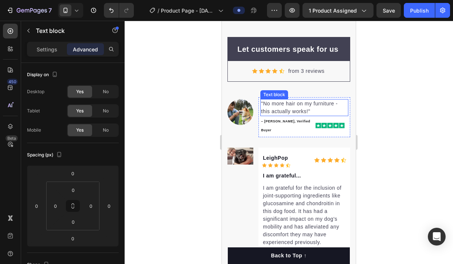
click at [310, 105] on p ""No more hair on my furniture - this actually works!"" at bounding box center [304, 108] width 86 height 16
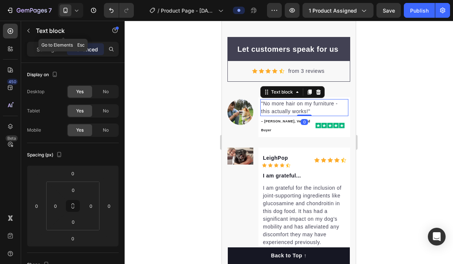
click at [48, 43] on div "Settings Advanced" at bounding box center [73, 49] width 92 height 15
click at [47, 46] on p "Settings" at bounding box center [47, 49] width 21 height 8
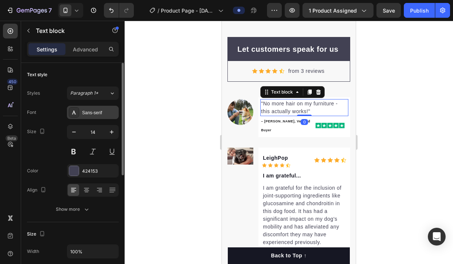
click at [91, 118] on div "Sans-serif" at bounding box center [93, 112] width 52 height 13
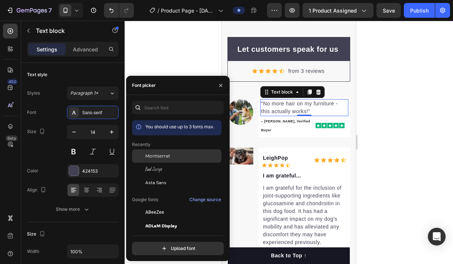
click at [162, 159] on span "Montserrat" at bounding box center [157, 156] width 25 height 7
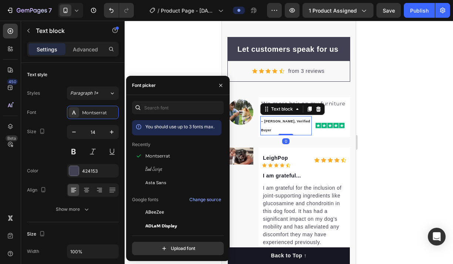
click at [291, 118] on p "– [PERSON_NAME], Verified Buyer" at bounding box center [286, 126] width 50 height 18
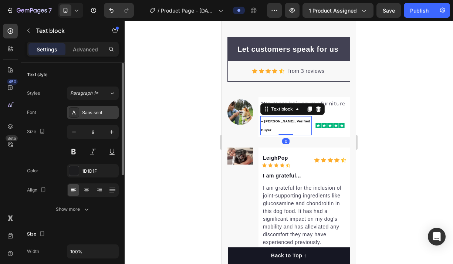
click at [89, 109] on div "Sans-serif" at bounding box center [99, 112] width 35 height 7
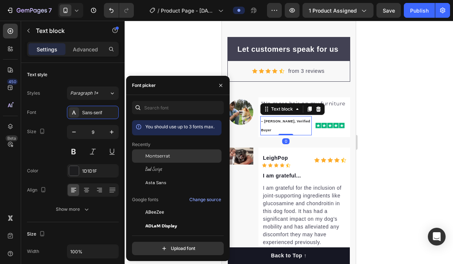
click at [156, 158] on span "Montserrat" at bounding box center [157, 156] width 25 height 7
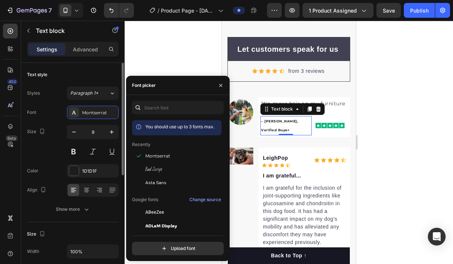
drag, startPoint x: 107, startPoint y: 129, endPoint x: 101, endPoint y: 129, distance: 6.3
click at [106, 130] on button "button" at bounding box center [111, 131] width 13 height 13
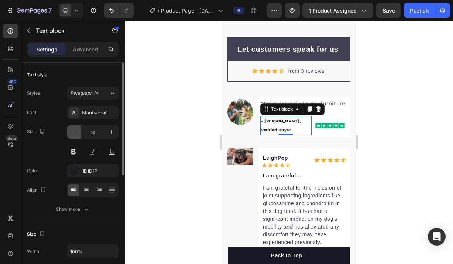
click at [79, 130] on button "button" at bounding box center [73, 131] width 13 height 13
type input "9"
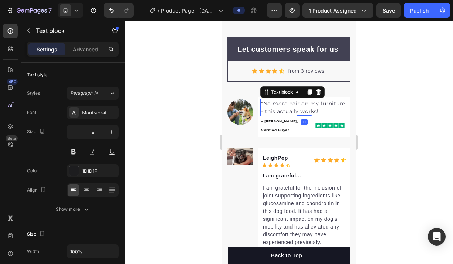
click at [334, 109] on p ""No more hair on my furniture - this actually works!"" at bounding box center [304, 108] width 86 height 16
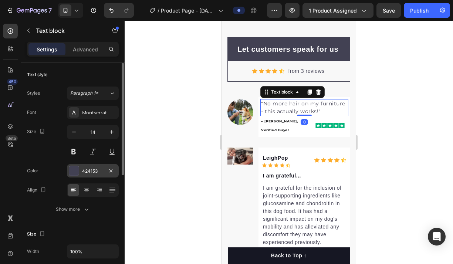
click at [85, 169] on div "424153" at bounding box center [92, 171] width 21 height 7
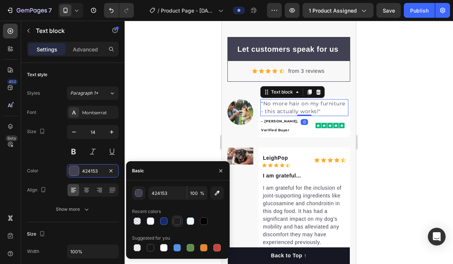
click at [176, 221] on div at bounding box center [176, 220] width 7 height 7
type input "1D1D1F"
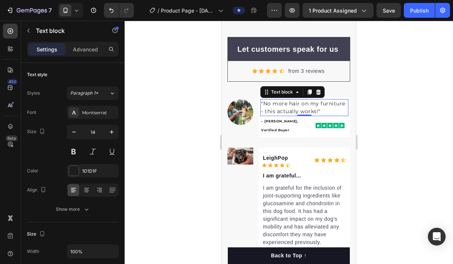
click at [403, 129] on div at bounding box center [289, 142] width 328 height 243
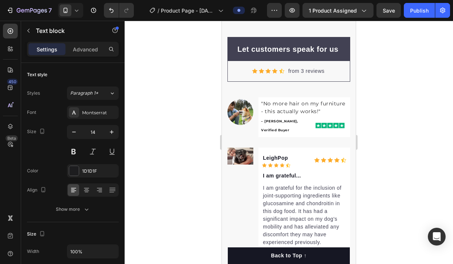
click at [403, 129] on div at bounding box center [289, 142] width 328 height 243
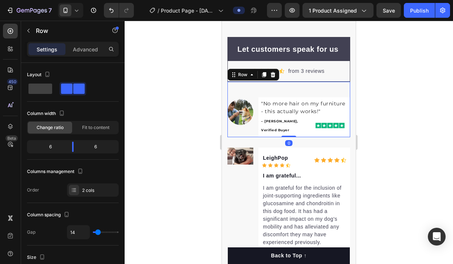
click at [349, 92] on div "Image "No more hair on my furniture - this actually works!" Text block – [PERSO…" at bounding box center [288, 109] width 123 height 55
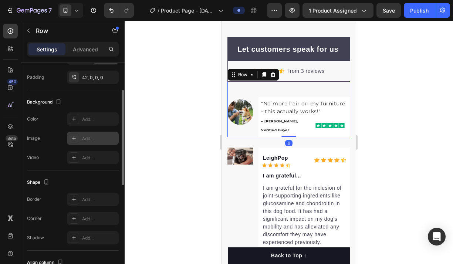
scroll to position [142, 0]
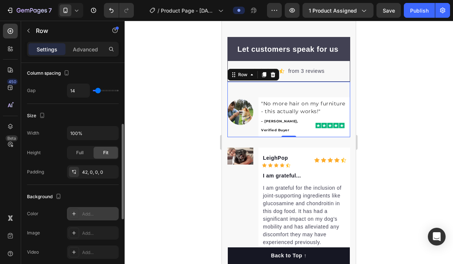
click at [92, 217] on div "Add..." at bounding box center [99, 214] width 35 height 7
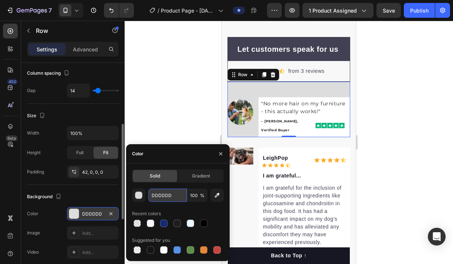
click at [167, 196] on input "DDDDDD" at bounding box center [167, 194] width 38 height 13
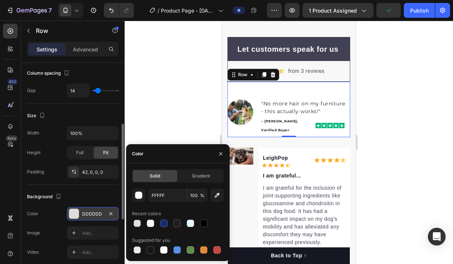
click at [176, 208] on div "Recent colors" at bounding box center [178, 214] width 92 height 12
type input "FFFFFF"
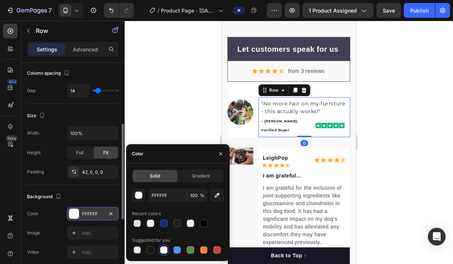
click at [348, 99] on div ""No more hair on my furniture - this actually works!" Text block – [PERSON_NAME…" at bounding box center [304, 117] width 92 height 40
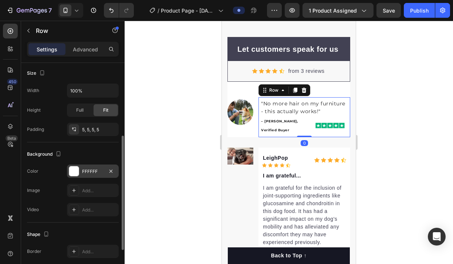
click at [79, 176] on div "FFFFFF" at bounding box center [93, 170] width 52 height 13
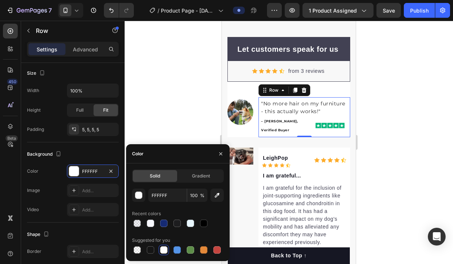
click at [179, 220] on div at bounding box center [176, 223] width 7 height 7
type input "1D1D1F"
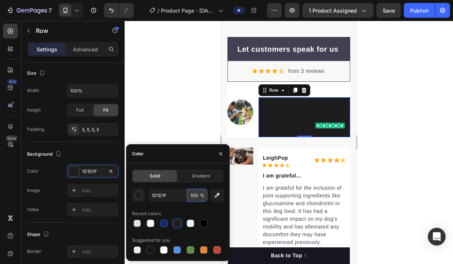
click at [193, 193] on input "100" at bounding box center [197, 194] width 20 height 13
type input "5"
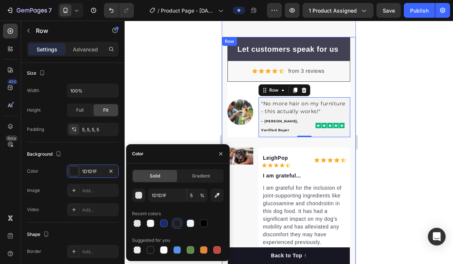
click at [373, 144] on div at bounding box center [289, 142] width 328 height 243
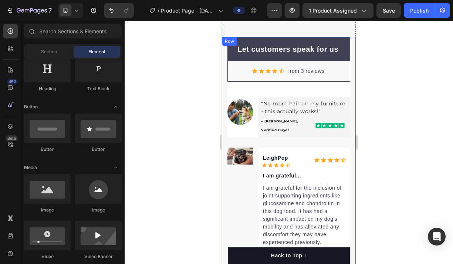
click at [373, 144] on div at bounding box center [289, 142] width 328 height 243
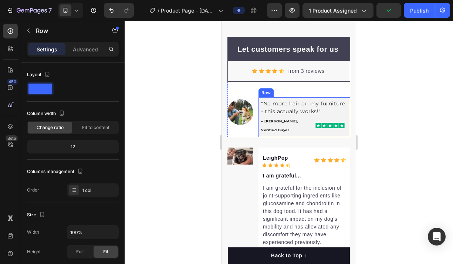
click at [347, 98] on div ""No more hair on my furniture - this actually works!" Text block – [PERSON_NAME…" at bounding box center [304, 117] width 92 height 40
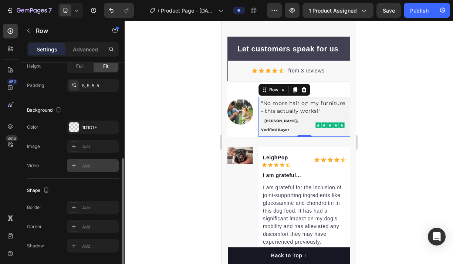
scroll to position [182, 0]
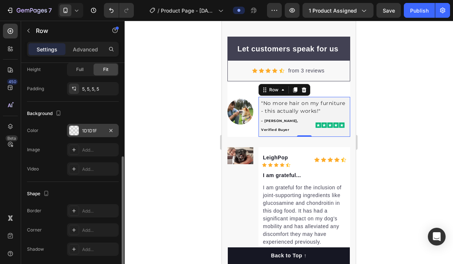
click at [90, 132] on div "1D1D1F" at bounding box center [92, 131] width 21 height 7
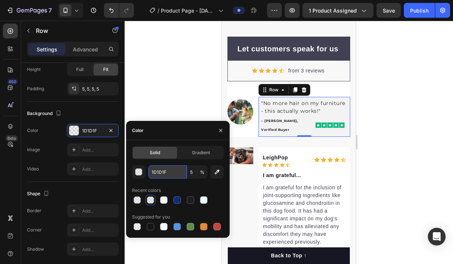
click at [162, 170] on input "1D1D1F" at bounding box center [167, 171] width 38 height 13
paste input "52a73"
click at [183, 185] on div "Recent colors" at bounding box center [178, 190] width 92 height 12
type input "152A73"
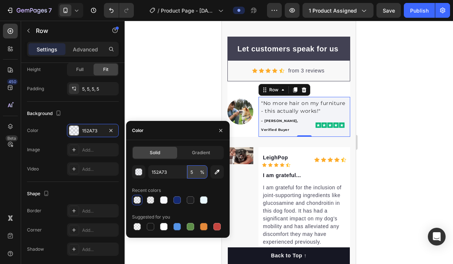
click at [197, 173] on input "5" at bounding box center [197, 171] width 20 height 13
type input "10"
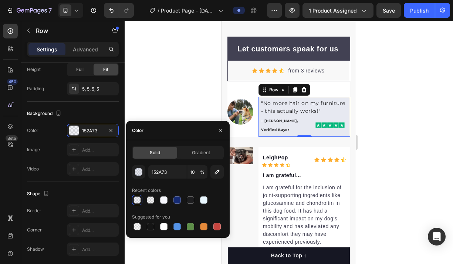
click at [389, 145] on div at bounding box center [289, 142] width 328 height 243
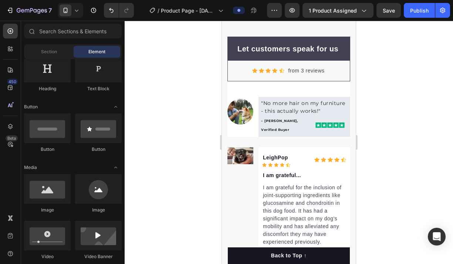
click at [389, 145] on div at bounding box center [289, 142] width 328 height 243
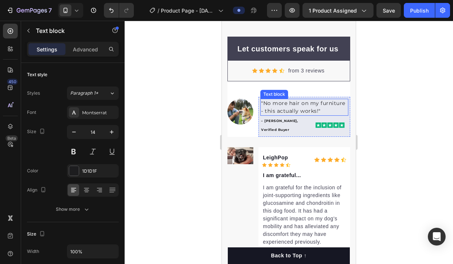
click at [347, 102] on div ""No more hair on my furniture - this actually works!"" at bounding box center [304, 107] width 88 height 17
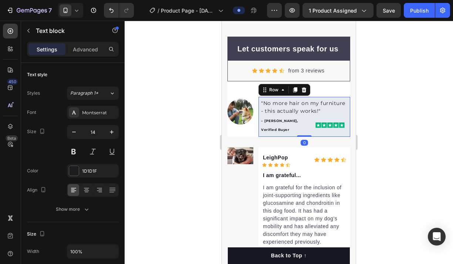
click at [348, 101] on div ""No more hair on my furniture - this actually works!" Text block – [PERSON_NAME…" at bounding box center [304, 117] width 92 height 40
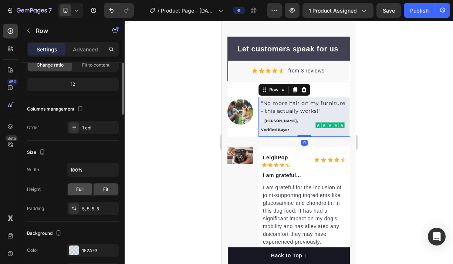
scroll to position [143, 0]
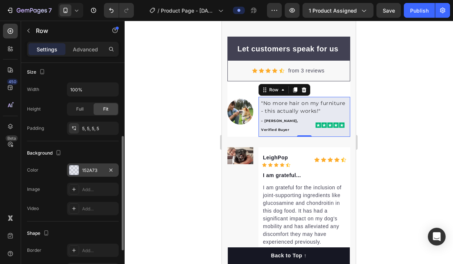
click at [90, 173] on div "152A73" at bounding box center [92, 170] width 21 height 7
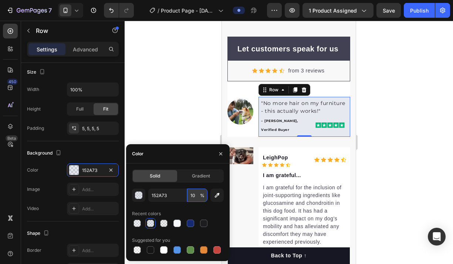
click at [196, 197] on input "10" at bounding box center [197, 194] width 20 height 13
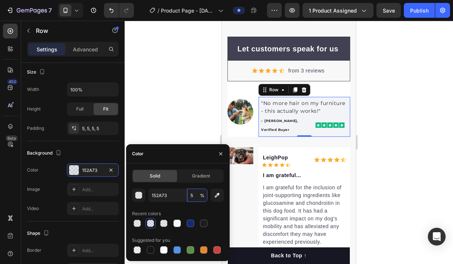
type input "5"
click at [196, 204] on div "152A73 5 % Recent colors Suggested for you" at bounding box center [178, 221] width 92 height 67
drag, startPoint x: 183, startPoint y: 170, endPoint x: 188, endPoint y: 174, distance: 6.5
click at [184, 171] on div "Gradient" at bounding box center [201, 176] width 44 height 12
click at [188, 174] on div "Solid Gradient 152A73 5 % Recent colors Suggested for you" at bounding box center [178, 212] width 92 height 86
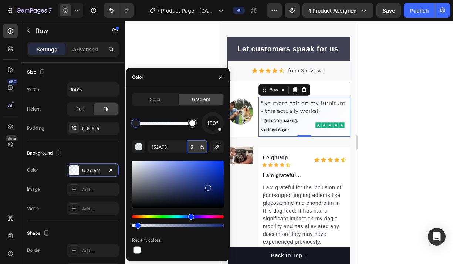
click at [191, 145] on input "5" at bounding box center [197, 146] width 20 height 13
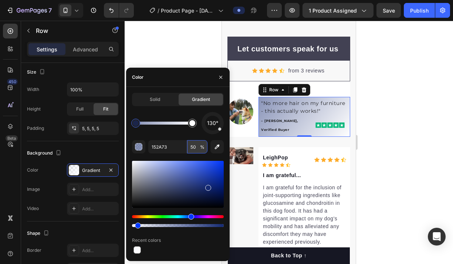
type input "5"
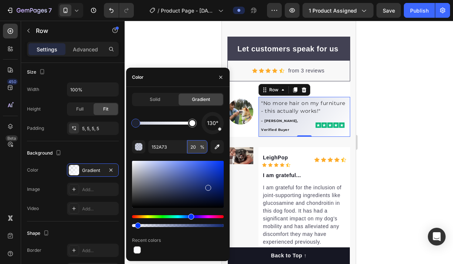
type input "2"
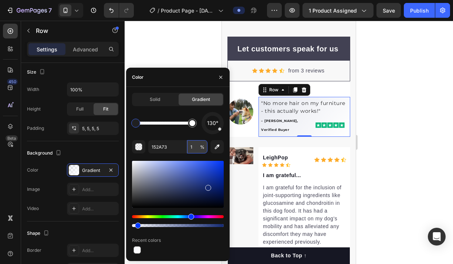
type input "10"
type input "3A4C89"
type input "100"
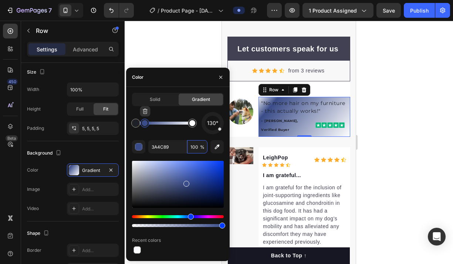
drag, startPoint x: 152, startPoint y: 122, endPoint x: 149, endPoint y: 121, distance: 3.9
click at [149, 122] on div at bounding box center [164, 123] width 57 height 3
drag, startPoint x: 142, startPoint y: 125, endPoint x: 120, endPoint y: 123, distance: 22.3
click at [119, 123] on div "450 Beta Sections(18) Elements(84) Section Element Hero Section Product Detail …" at bounding box center [62, 142] width 125 height 243
type input "152A73"
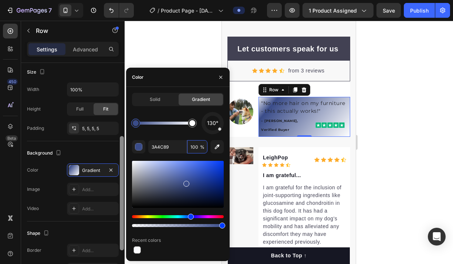
type input "10"
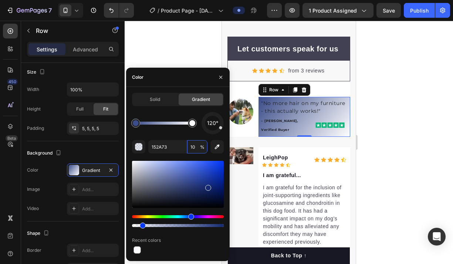
drag, startPoint x: 220, startPoint y: 127, endPoint x: 217, endPoint y: 130, distance: 4.7
click at [218, 130] on div at bounding box center [212, 123] width 30 height 30
type input "3A4C89"
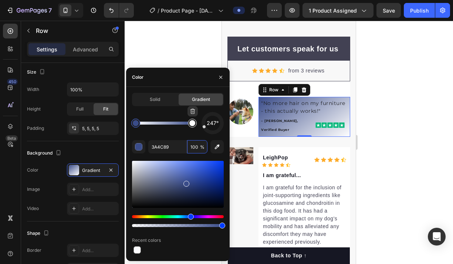
drag, startPoint x: 204, startPoint y: 127, endPoint x: 196, endPoint y: 127, distance: 8.5
click at [196, 127] on div "247°" at bounding box center [178, 123] width 92 height 22
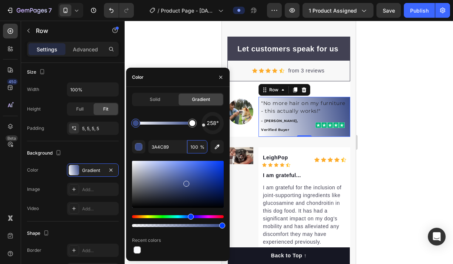
type input "100"
drag, startPoint x: 201, startPoint y: 127, endPoint x: 201, endPoint y: 134, distance: 7.0
click at [201, 134] on div "258° 3A4C89 100 % Recent colors" at bounding box center [178, 183] width 92 height 143
drag, startPoint x: 206, startPoint y: 126, endPoint x: 204, endPoint y: 131, distance: 5.0
click at [204, 131] on div "225°" at bounding box center [212, 123] width 22 height 22
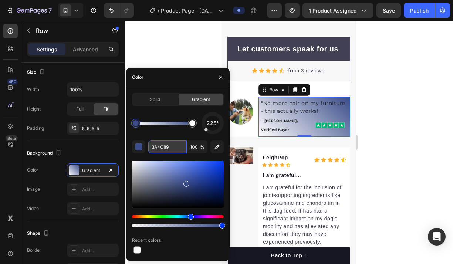
click at [173, 152] on input "3A4C89" at bounding box center [167, 146] width 38 height 13
paste input "152a73"
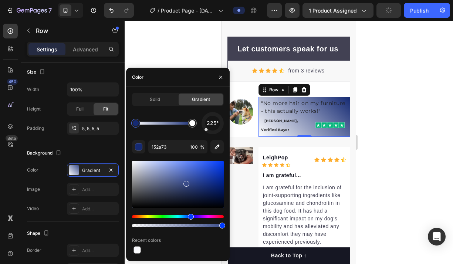
type input "152A73"
click at [170, 133] on div "225°" at bounding box center [178, 123] width 92 height 22
click at [201, 147] on span "%" at bounding box center [202, 147] width 4 height 7
click at [200, 147] on div "152A73 100 %" at bounding box center [177, 146] width 59 height 13
click at [198, 147] on input "100" at bounding box center [197, 146] width 20 height 13
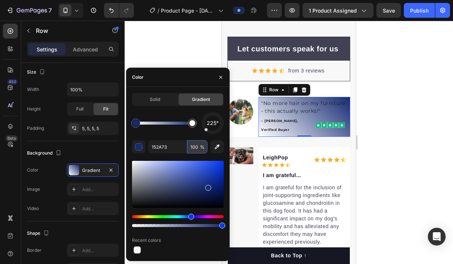
click at [198, 147] on input "100" at bounding box center [197, 146] width 20 height 13
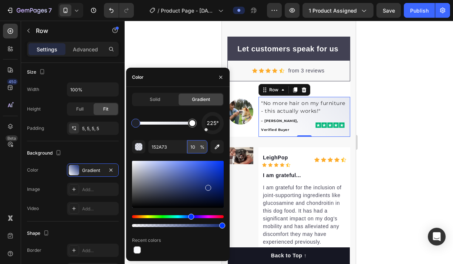
click at [198, 147] on input "10" at bounding box center [197, 146] width 20 height 13
click at [197, 149] on input "10" at bounding box center [197, 146] width 20 height 13
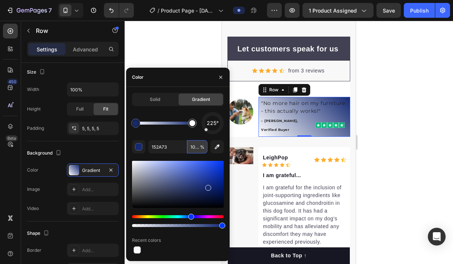
scroll to position [0, 1]
click at [191, 149] on input "1000" at bounding box center [197, 146] width 20 height 13
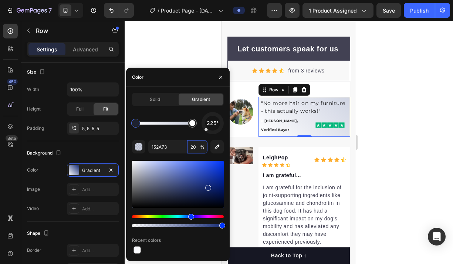
type input "20"
click at [184, 135] on div "225° 152A73 20 % Recent colors" at bounding box center [178, 183] width 92 height 143
click at [418, 157] on div at bounding box center [289, 142] width 328 height 243
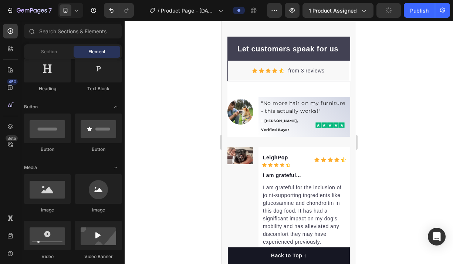
click at [403, 157] on div at bounding box center [289, 142] width 328 height 243
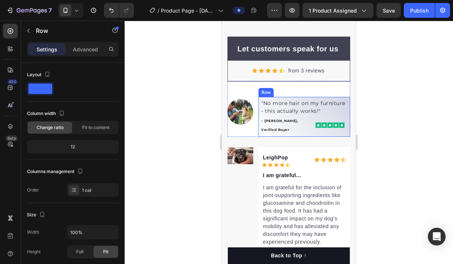
click at [298, 97] on div ""No more hair on my furniture - this actually works!" Text block – [PERSON_NAME…" at bounding box center [304, 117] width 92 height 40
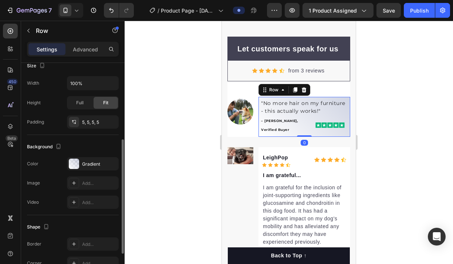
scroll to position [210, 0]
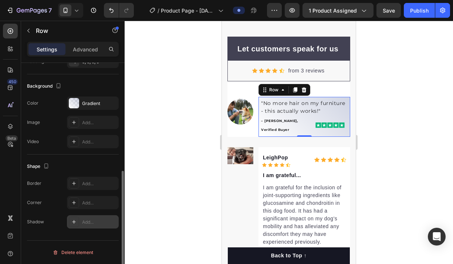
click at [92, 221] on div "Add..." at bounding box center [99, 222] width 35 height 7
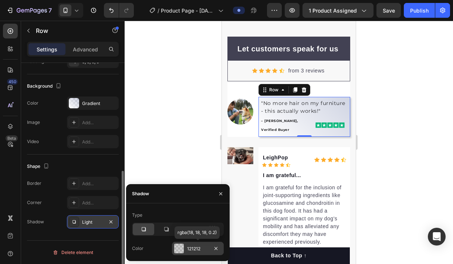
click at [197, 250] on div "121212" at bounding box center [197, 248] width 21 height 7
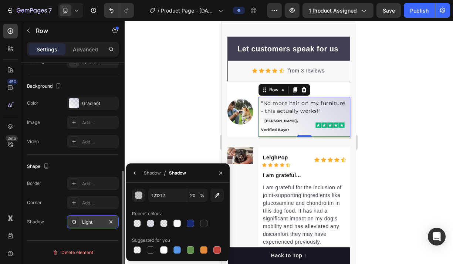
click at [194, 178] on div "Shadow / Shadow" at bounding box center [177, 172] width 103 height 19
click at [94, 159] on div "Shape Border Add... Corner Add... Shadow Light" at bounding box center [73, 194] width 92 height 80
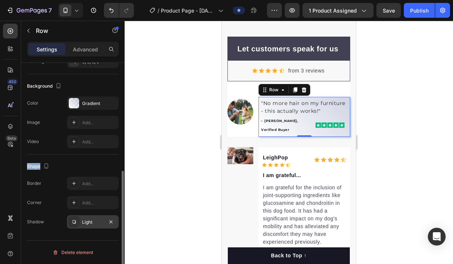
click at [94, 159] on div "Shape Border Add... Corner Add... Shadow Light" at bounding box center [73, 194] width 92 height 80
click at [99, 228] on div "Light" at bounding box center [93, 221] width 52 height 13
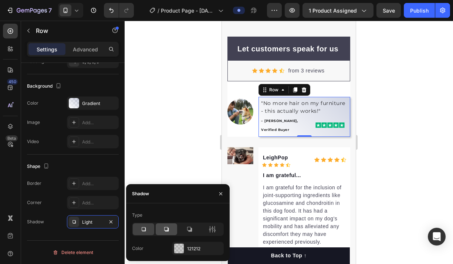
click at [169, 231] on icon at bounding box center [166, 229] width 4 height 4
drag, startPoint x: 191, startPoint y: 230, endPoint x: 154, endPoint y: 229, distance: 37.0
click at [187, 229] on icon at bounding box center [189, 229] width 5 height 5
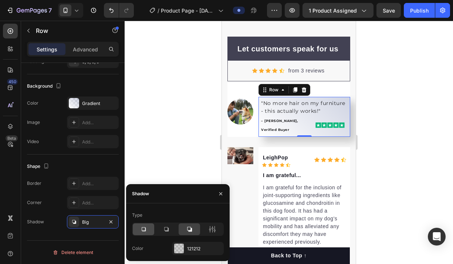
click at [151, 229] on div at bounding box center [143, 229] width 21 height 12
click at [414, 198] on div at bounding box center [289, 142] width 328 height 243
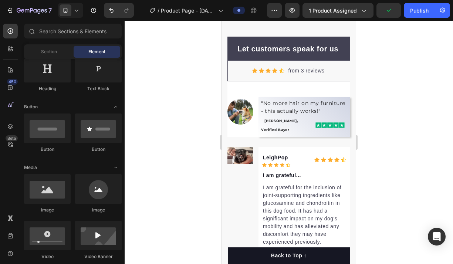
click at [400, 196] on div at bounding box center [289, 142] width 328 height 243
click at [245, 112] on img at bounding box center [240, 112] width 26 height 26
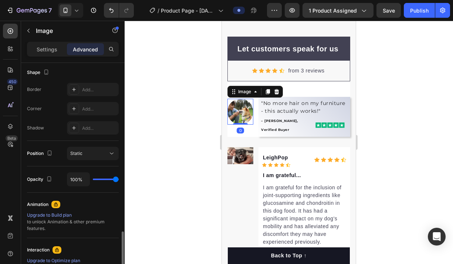
scroll to position [290, 0]
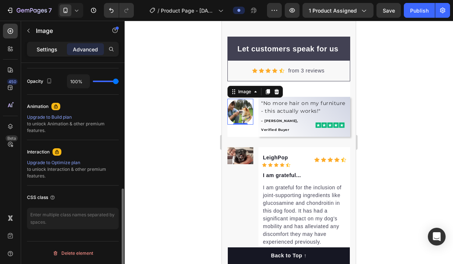
click at [49, 43] on div "Settings" at bounding box center [46, 49] width 37 height 12
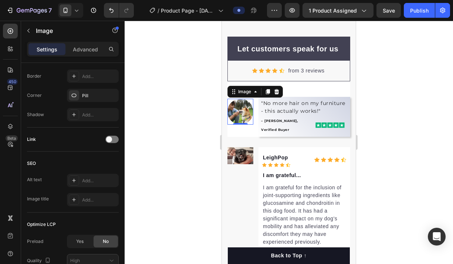
click at [48, 47] on p "Settings" at bounding box center [47, 49] width 21 height 8
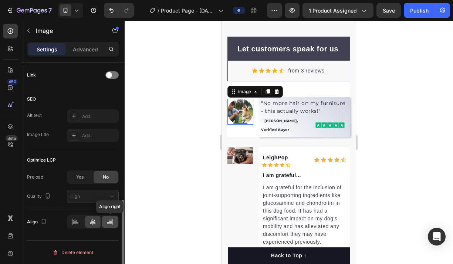
drag, startPoint x: 105, startPoint y: 221, endPoint x: 109, endPoint y: 221, distance: 3.7
click at [105, 221] on div at bounding box center [110, 222] width 16 height 12
click at [109, 221] on icon at bounding box center [111, 221] width 4 height 2
click at [111, 221] on icon at bounding box center [111, 221] width 4 height 2
click at [112, 222] on icon at bounding box center [109, 221] width 7 height 7
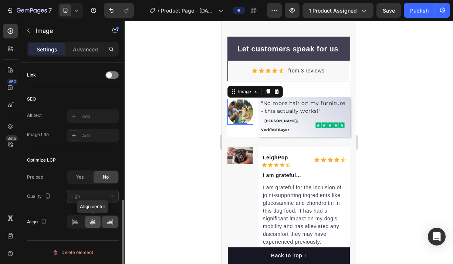
click at [94, 221] on icon at bounding box center [92, 221] width 7 height 7
click at [83, 221] on div at bounding box center [76, 222] width 16 height 12
click at [107, 223] on icon at bounding box center [109, 223] width 5 height 2
click at [95, 223] on icon at bounding box center [92, 221] width 5 height 7
click at [182, 203] on div at bounding box center [289, 142] width 328 height 243
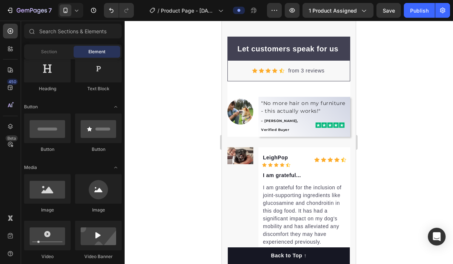
click at [182, 203] on div at bounding box center [289, 142] width 328 height 243
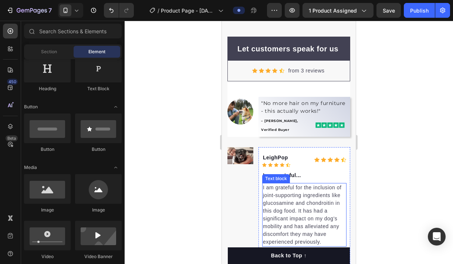
scroll to position [3179, 0]
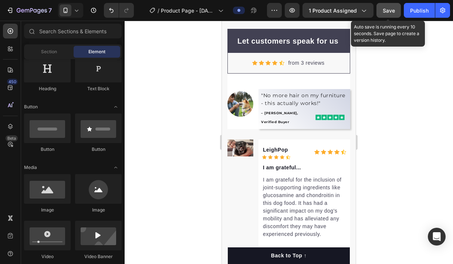
click at [392, 14] on button "Save" at bounding box center [388, 10] width 24 height 15
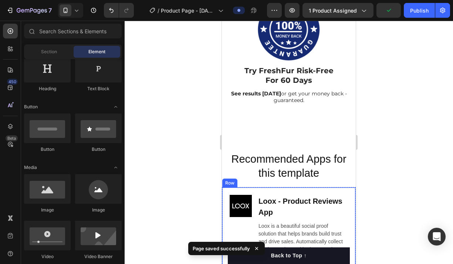
scroll to position [3767, 0]
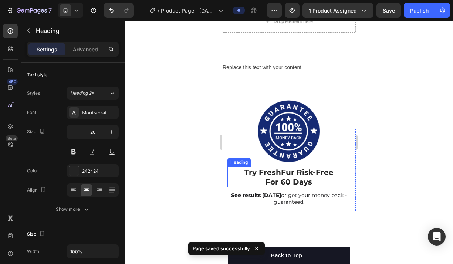
click at [298, 177] on h2 "Try FreshFur Risk-Free For 60 Days" at bounding box center [288, 177] width 123 height 21
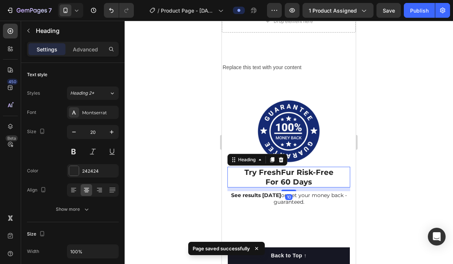
click at [298, 177] on h2 "Try FreshFur Risk-Free For 60 Days" at bounding box center [288, 177] width 123 height 21
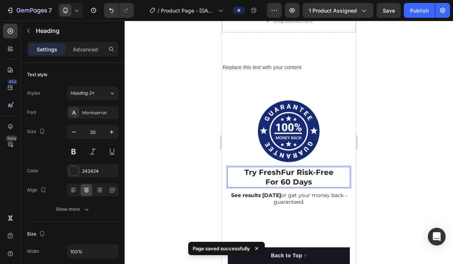
click at [298, 177] on p "Try FreshFur Risk-Free For 60 Days" at bounding box center [288, 176] width 121 height 19
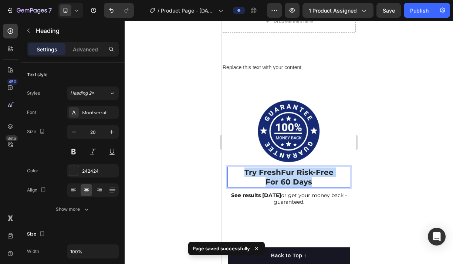
drag, startPoint x: 309, startPoint y: 181, endPoint x: 244, endPoint y: 170, distance: 65.3
click at [244, 170] on p "Try FreshFur Risk-Free For 60 Days" at bounding box center [288, 176] width 121 height 19
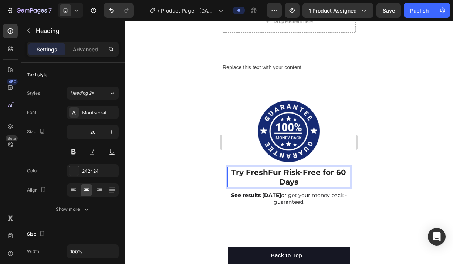
click at [321, 170] on strong "Try FreshFur Risk-Free for 60 Days" at bounding box center [288, 177] width 115 height 18
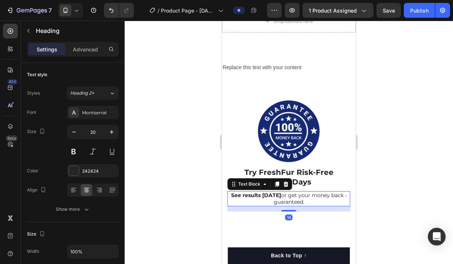
click at [281, 196] on strong "See results [DATE]" at bounding box center [256, 195] width 50 height 7
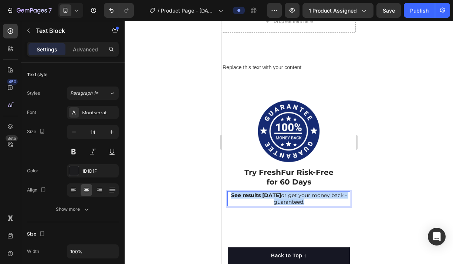
click at [281, 196] on strong "See results [DATE]" at bounding box center [256, 195] width 50 height 7
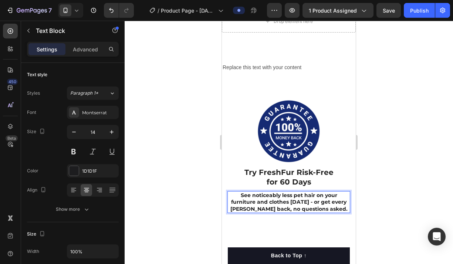
click at [311, 207] on strong "See noticeably less pet hair on your furniture and clothes [DATE] - or get ever…" at bounding box center [288, 202] width 117 height 20
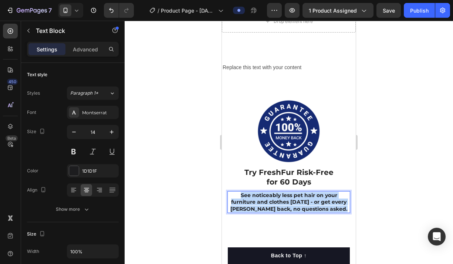
click at [311, 207] on strong "See noticeably less pet hair on your furniture and clothes [DATE] - or get ever…" at bounding box center [288, 202] width 117 height 20
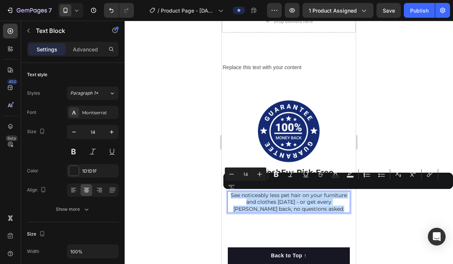
click at [342, 208] on p "See noticeably less pet hair on your furniture and clothes [DATE] - or get ever…" at bounding box center [288, 202] width 121 height 20
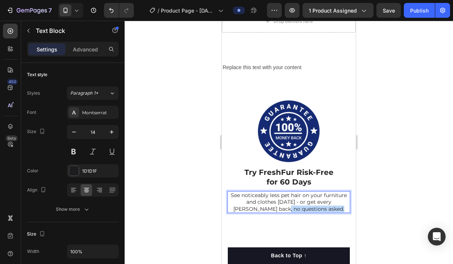
drag, startPoint x: 330, startPoint y: 209, endPoint x: 276, endPoint y: 210, distance: 54.0
click at [276, 210] on p "See noticeably less pet hair on your furniture and clothes [DATE] - or get ever…" at bounding box center [288, 202] width 121 height 20
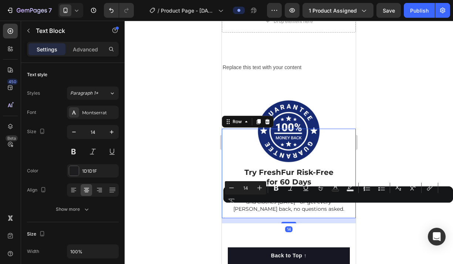
click at [293, 218] on div "Image ⁠⁠⁠⁠⁠⁠⁠ Try FreshFur Risk-Free for 60 Days Heading See noticeably less pe…" at bounding box center [289, 173] width 134 height 89
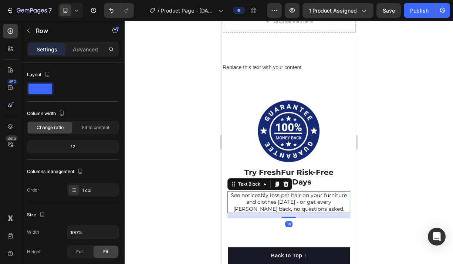
click at [279, 209] on p "See noticeably less pet hair on your furniture and clothes [DATE] - or get ever…" at bounding box center [288, 202] width 121 height 20
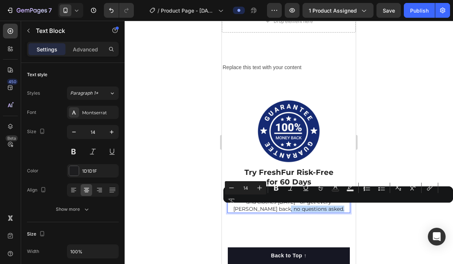
drag, startPoint x: 276, startPoint y: 210, endPoint x: 334, endPoint y: 209, distance: 58.0
click at [335, 209] on p "See noticeably less pet hair on your furniture and clothes [DATE] - or get ever…" at bounding box center [288, 202] width 121 height 20
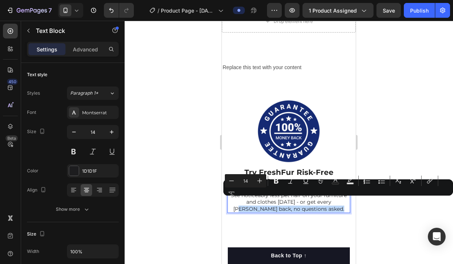
drag, startPoint x: 332, startPoint y: 208, endPoint x: 327, endPoint y: 204, distance: 6.3
click at [327, 204] on p "See noticeably less pet hair on your furniture and clothes [DATE] - or get ever…" at bounding box center [288, 202] width 121 height 20
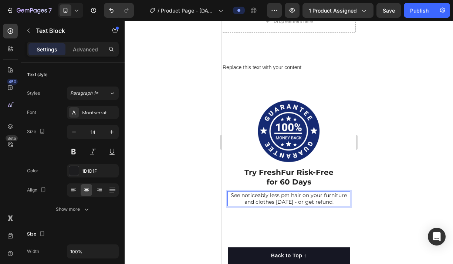
drag, startPoint x: 315, startPoint y: 198, endPoint x: 344, endPoint y: 198, distance: 29.2
click at [315, 198] on p "See noticeably less pet hair on your furniture and clothes [DATE] - or get refu…" at bounding box center [288, 198] width 121 height 13
click at [376, 198] on div at bounding box center [289, 142] width 328 height 243
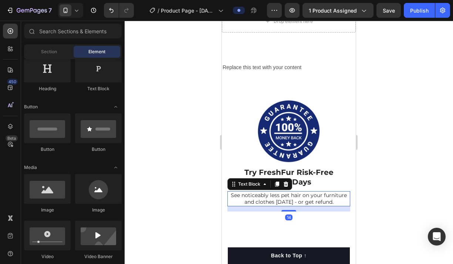
click at [332, 199] on p "See noticeably less pet hair on your furniture and clothes [DATE] - or get refu…" at bounding box center [288, 198] width 121 height 13
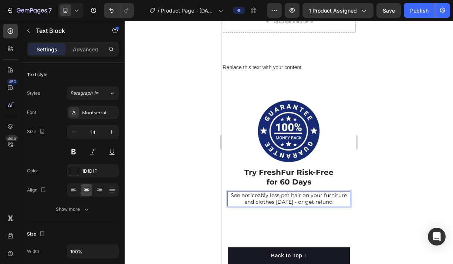
click at [293, 200] on p "See noticeably less pet hair on your furniture and clothes [DATE] - or get refu…" at bounding box center [288, 198] width 121 height 13
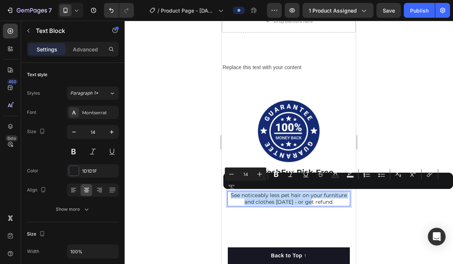
drag, startPoint x: 295, startPoint y: 201, endPoint x: 231, endPoint y: 194, distance: 64.0
click at [231, 194] on p "See noticeably less pet hair on your furniture and clothes [DATE] - or get refu…" at bounding box center [288, 198] width 121 height 13
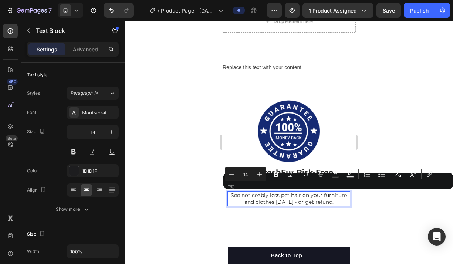
click at [378, 204] on div at bounding box center [289, 142] width 328 height 243
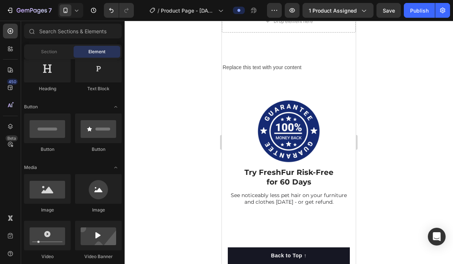
click at [378, 204] on div at bounding box center [289, 142] width 328 height 243
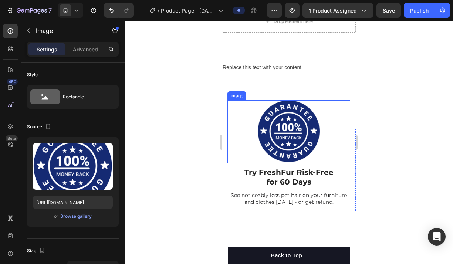
click at [305, 142] on img at bounding box center [288, 131] width 63 height 63
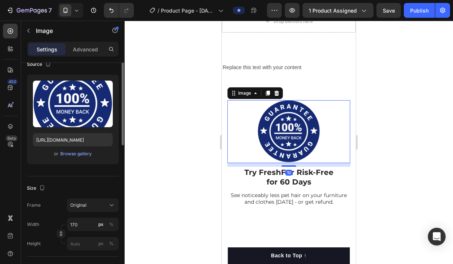
scroll to position [75, 0]
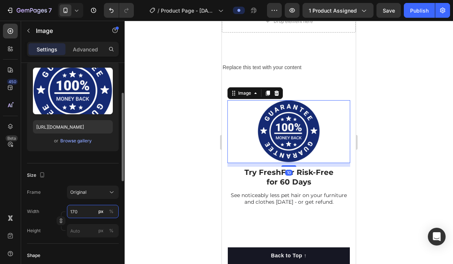
click at [86, 207] on input "170" at bounding box center [93, 211] width 52 height 13
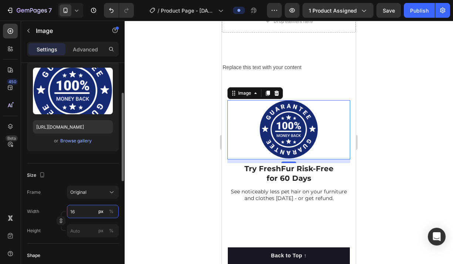
type input "1"
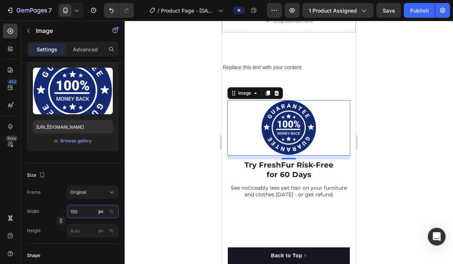
type input "150"
click at [384, 190] on div at bounding box center [289, 142] width 328 height 243
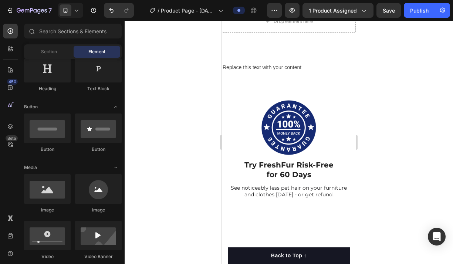
click at [384, 190] on div at bounding box center [289, 142] width 328 height 243
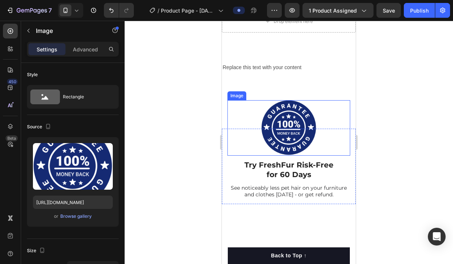
click at [293, 147] on img at bounding box center [288, 127] width 55 height 55
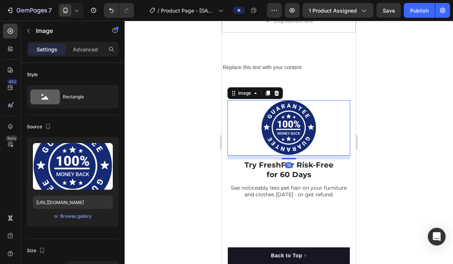
click at [402, 160] on div at bounding box center [289, 142] width 328 height 243
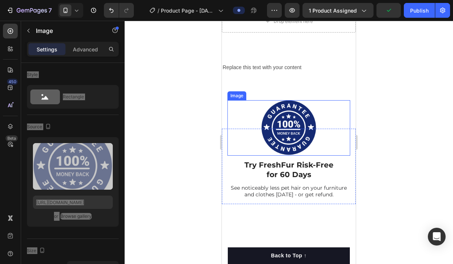
click at [298, 152] on img at bounding box center [288, 127] width 55 height 55
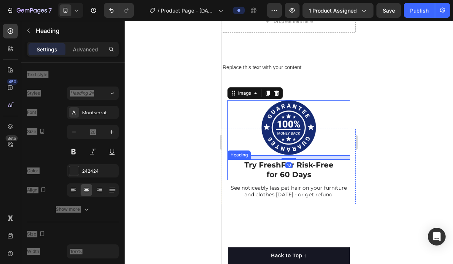
click at [306, 169] on strong "Try FreshFur Risk-Free" at bounding box center [288, 164] width 89 height 9
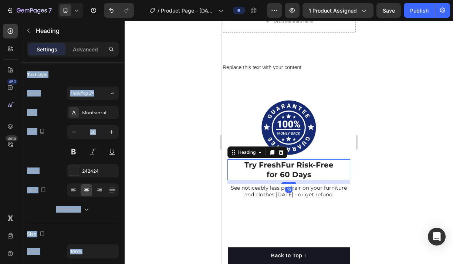
click at [424, 177] on div at bounding box center [289, 142] width 328 height 243
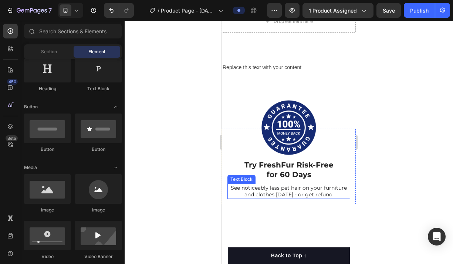
click at [291, 192] on p "See noticeably less pet hair on your furniture and clothes [DATE] - or get refu…" at bounding box center [288, 190] width 121 height 13
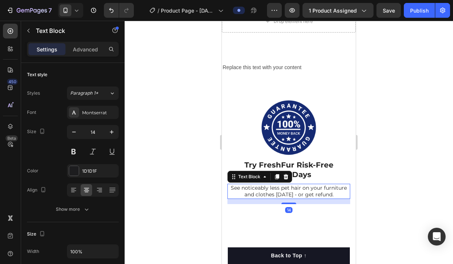
click at [385, 189] on div at bounding box center [289, 142] width 328 height 243
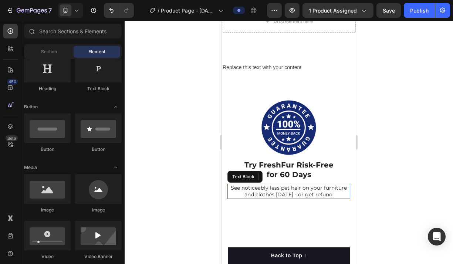
click at [278, 193] on p "See noticeably less pet hair on your furniture and clothes [DATE] - or get refu…" at bounding box center [288, 190] width 121 height 13
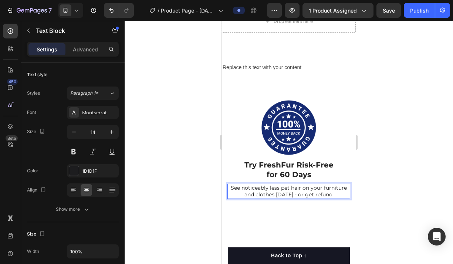
click at [278, 193] on p "See noticeably less pet hair on your furniture and clothes [DATE] - or get refu…" at bounding box center [288, 190] width 121 height 13
click at [398, 193] on div at bounding box center [289, 142] width 328 height 243
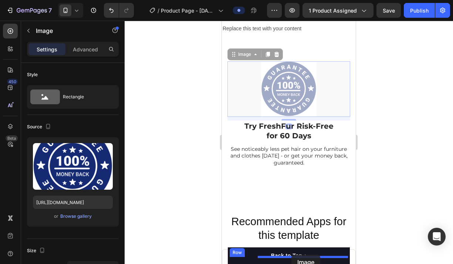
scroll to position [3823, 0]
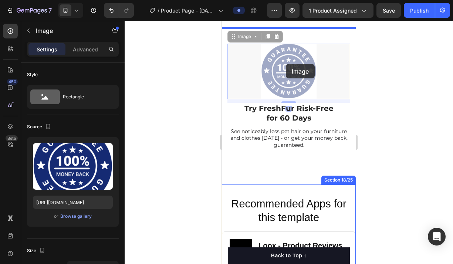
drag, startPoint x: 296, startPoint y: 140, endPoint x: 286, endPoint y: 65, distance: 75.4
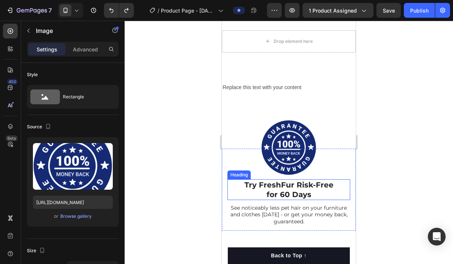
scroll to position [3749, 0]
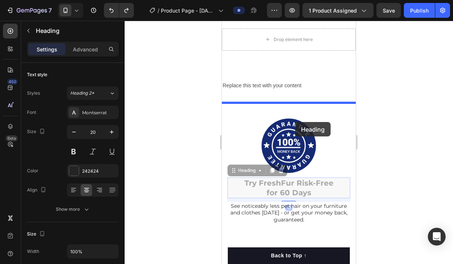
drag, startPoint x: 294, startPoint y: 183, endPoint x: 295, endPoint y: 122, distance: 61.4
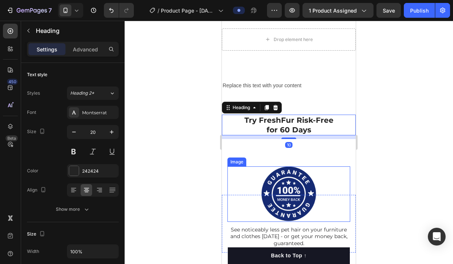
scroll to position [3782, 0]
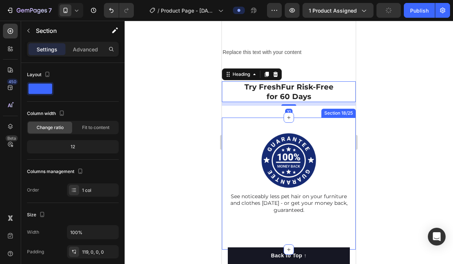
click at [295, 126] on div "Image See noticeably less pet hair on your furniture and clothes [DATE] - or ge…" at bounding box center [289, 184] width 134 height 132
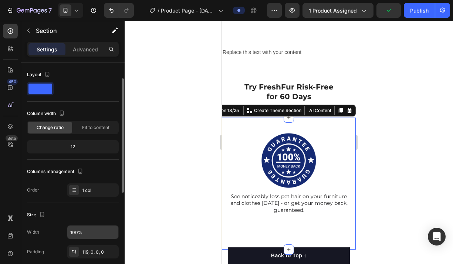
scroll to position [10, 0]
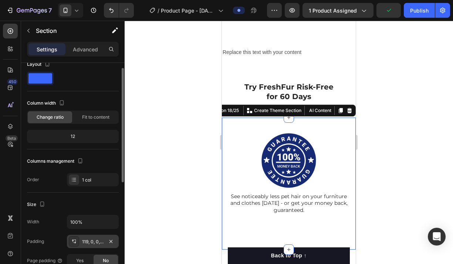
click at [89, 240] on div "119, 0, 0, 0" at bounding box center [92, 241] width 21 height 7
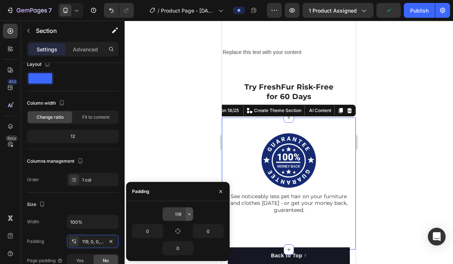
click at [186, 217] on button "button" at bounding box center [189, 213] width 7 height 13
click at [183, 214] on input "119" at bounding box center [178, 213] width 30 height 13
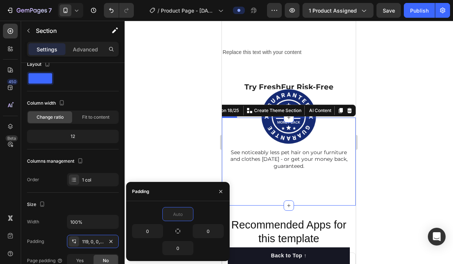
click at [410, 189] on div at bounding box center [289, 142] width 328 height 243
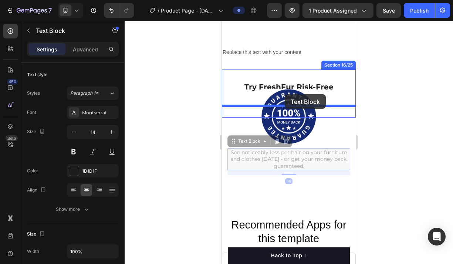
drag, startPoint x: 276, startPoint y: 129, endPoint x: 285, endPoint y: 94, distance: 35.8
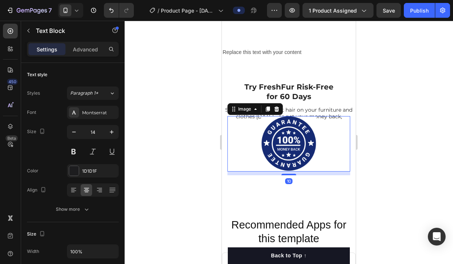
click at [298, 141] on img at bounding box center [288, 143] width 55 height 55
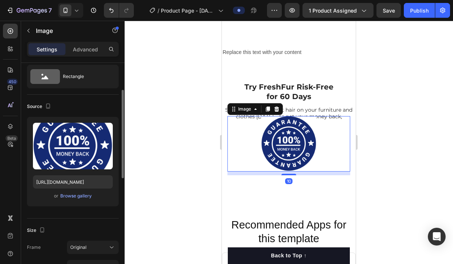
scroll to position [48, 0]
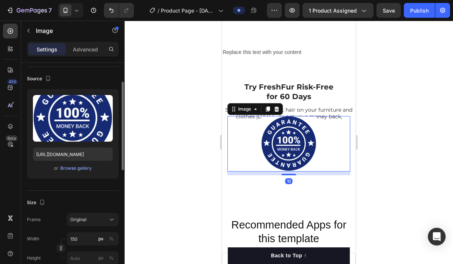
click at [80, 43] on div "Settings Advanced" at bounding box center [73, 49] width 92 height 15
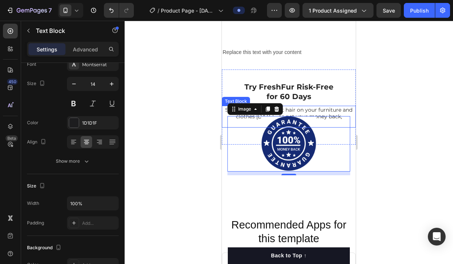
click at [313, 108] on p "See noticeably less pet hair on your furniture and clothes [DATE] - or get your…" at bounding box center [288, 116] width 132 height 20
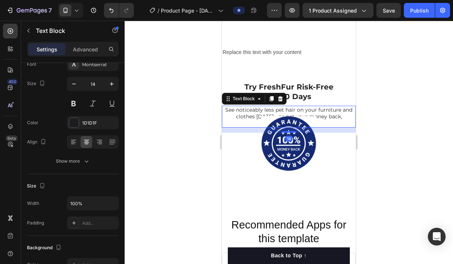
scroll to position [0, 0]
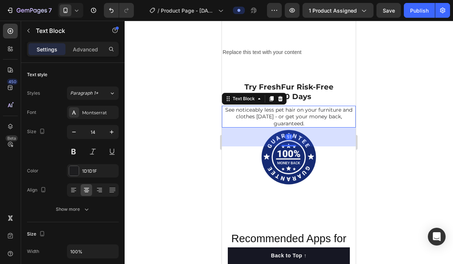
drag, startPoint x: 293, startPoint y: 132, endPoint x: 332, endPoint y: 148, distance: 42.4
click at [293, 145] on div at bounding box center [288, 145] width 15 height 1
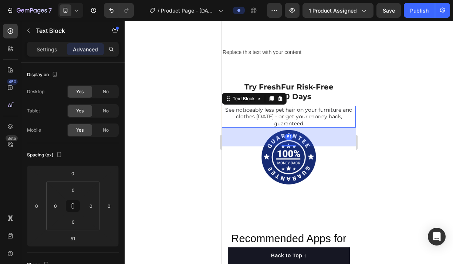
click at [404, 153] on div at bounding box center [289, 142] width 328 height 243
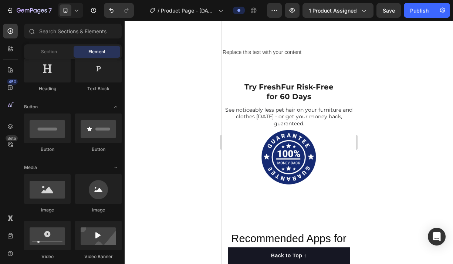
click at [404, 153] on div at bounding box center [289, 142] width 328 height 243
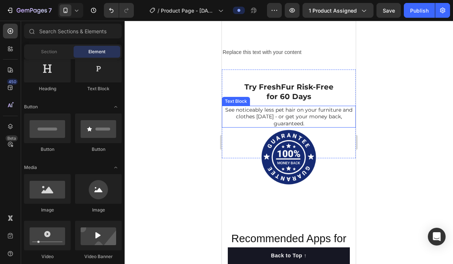
click at [326, 112] on p "See noticeably less pet hair on your furniture and clothes [DATE] - or get your…" at bounding box center [288, 116] width 132 height 20
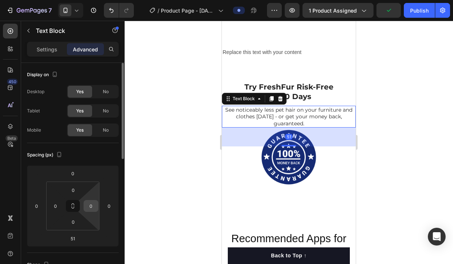
click at [91, 202] on input "0" at bounding box center [90, 205] width 11 height 11
type input "20"
drag, startPoint x: 67, startPoint y: 206, endPoint x: 58, endPoint y: 205, distance: 9.3
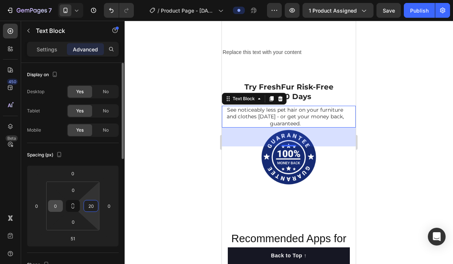
click at [67, 206] on button at bounding box center [73, 206] width 14 height 12
click at [57, 205] on input "0" at bounding box center [55, 205] width 11 height 11
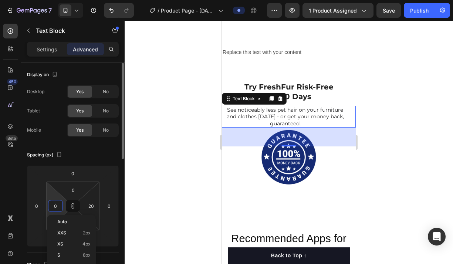
type input "2"
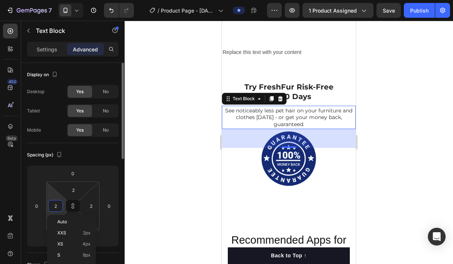
type input "20"
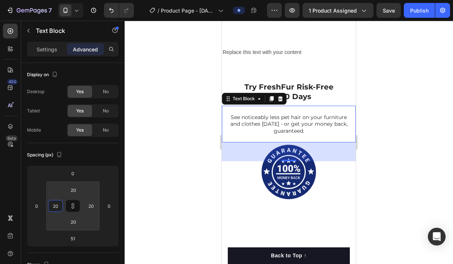
type input "20"
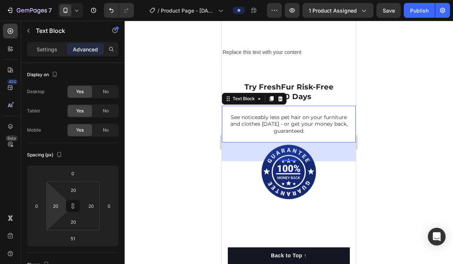
drag, startPoint x: 317, startPoint y: 121, endPoint x: 302, endPoint y: 132, distance: 18.0
click at [316, 122] on p "See noticeably less pet hair on your furniture and clothes [DATE] - or get your…" at bounding box center [289, 124] width 118 height 20
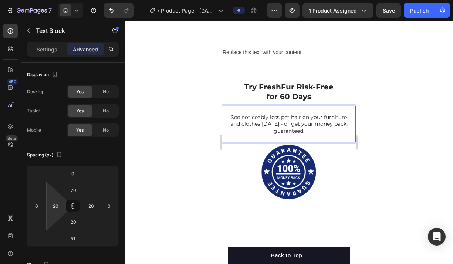
click at [296, 136] on div "See noticeably less pet hair on your furniture and clothes [DATE] - or get your…" at bounding box center [289, 124] width 134 height 37
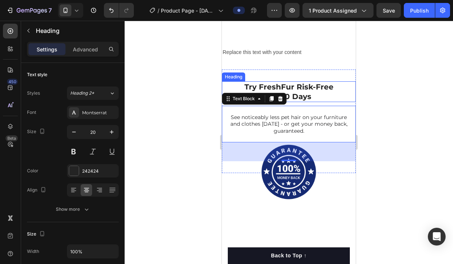
click at [312, 94] on h2 "Try FreshFur Risk-Free for 60 Days" at bounding box center [289, 91] width 134 height 21
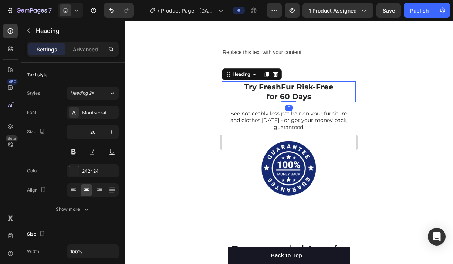
drag, startPoint x: 287, startPoint y: 104, endPoint x: 296, endPoint y: 108, distance: 9.6
click at [288, 93] on div "Try FreshFur Risk-Free for 60 Days Heading 0" at bounding box center [289, 91] width 134 height 21
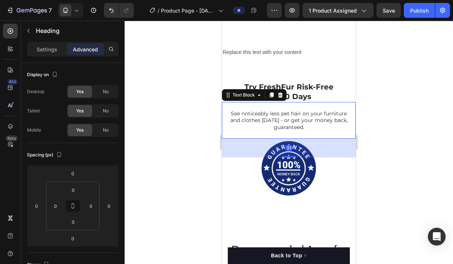
click at [298, 112] on p "See noticeably less pet hair on your furniture and clothes [DATE] - or get your…" at bounding box center [289, 120] width 118 height 20
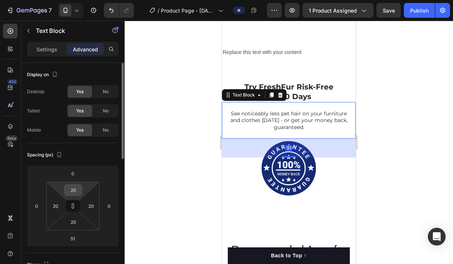
click at [75, 190] on input "20" at bounding box center [73, 189] width 15 height 11
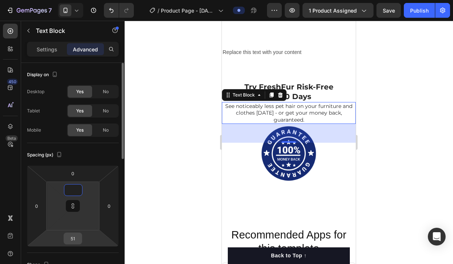
type input "1"
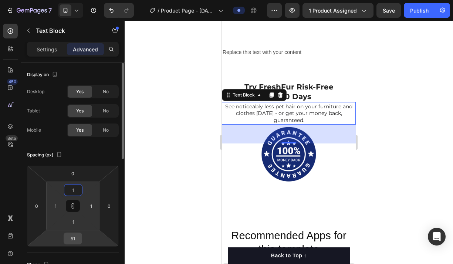
click at [79, 239] on input "51" at bounding box center [72, 238] width 15 height 11
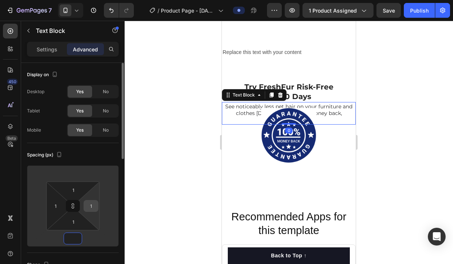
type input "1"
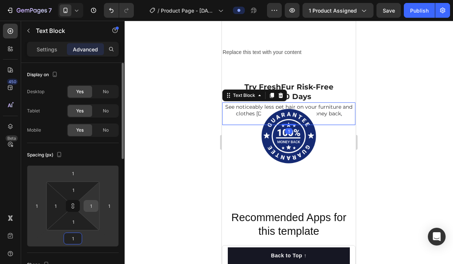
click at [97, 204] on div "1" at bounding box center [91, 206] width 15 height 12
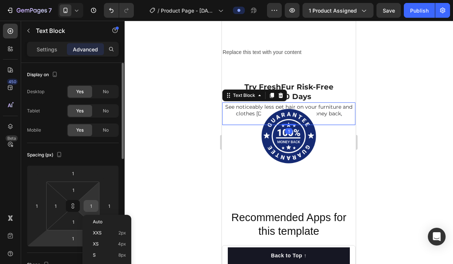
click at [95, 205] on input "1" at bounding box center [90, 205] width 11 height 11
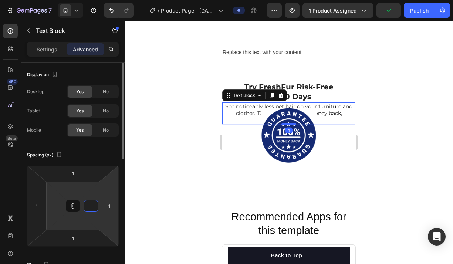
click at [0, 0] on div "Spacing (px) 1 1 1 1" at bounding box center [0, 0] width 0 height 0
type input "1"
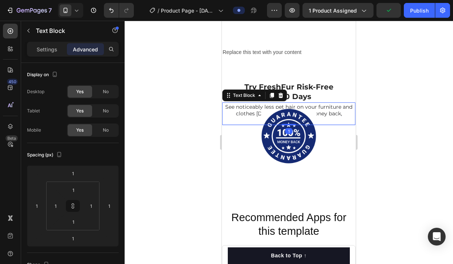
drag, startPoint x: 414, startPoint y: 142, endPoint x: 363, endPoint y: 122, distance: 53.9
click at [413, 141] on div at bounding box center [289, 142] width 328 height 243
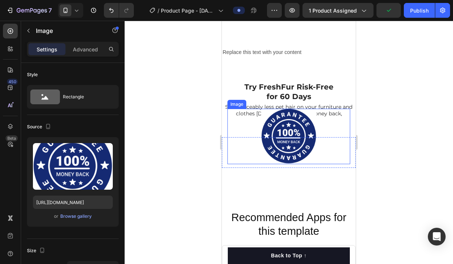
click at [331, 111] on div at bounding box center [288, 136] width 123 height 55
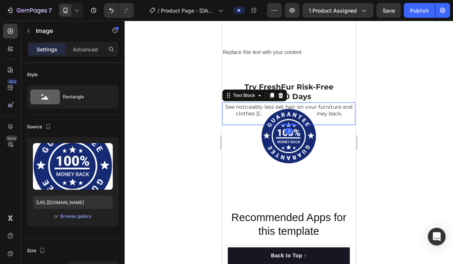
click at [345, 105] on p "See noticeably less pet hair on your furniture and clothes [DATE] - or get your…" at bounding box center [288, 113] width 131 height 20
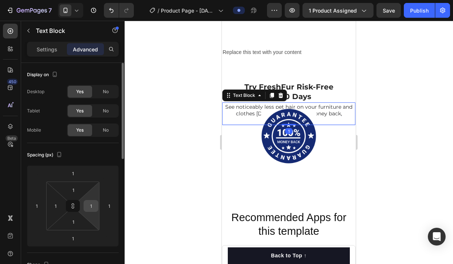
click at [91, 210] on input "1" at bounding box center [90, 205] width 11 height 11
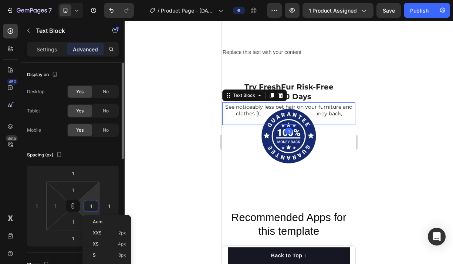
type input "2"
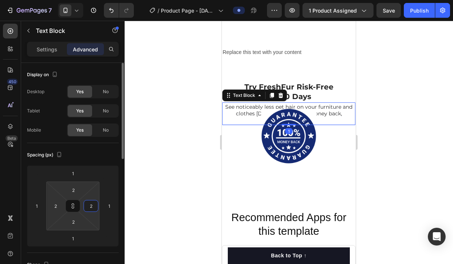
type input "20"
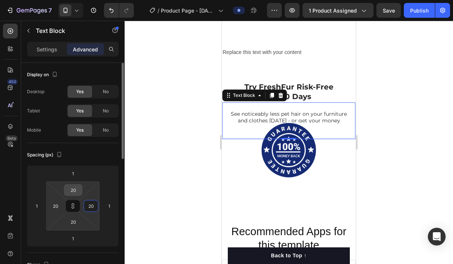
type input "20"
click at [78, 189] on input "20" at bounding box center [73, 189] width 15 height 11
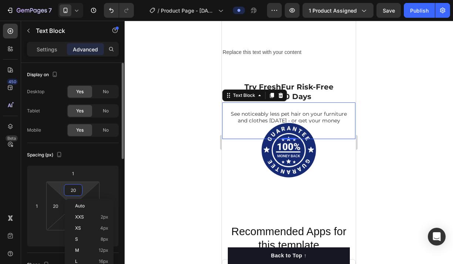
click at [78, 189] on input "20" at bounding box center [73, 189] width 15 height 11
click at [56, 0] on html "7 / Product Page - [DATE] 07:38:11 Preview 1 product assigned Save Publish 450 …" at bounding box center [226, 0] width 453 height 0
click at [69, 207] on button at bounding box center [73, 206] width 14 height 12
click at [75, 188] on input "20" at bounding box center [73, 189] width 15 height 11
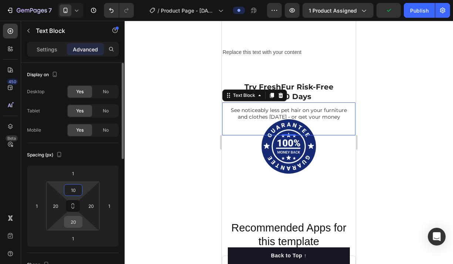
type input "10"
click at [74, 221] on input "20" at bounding box center [73, 221] width 15 height 11
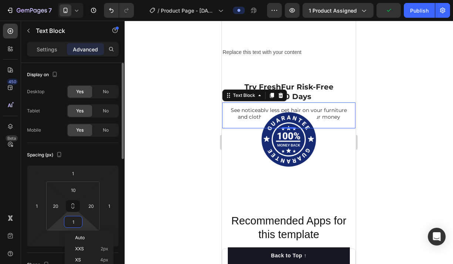
type input "10"
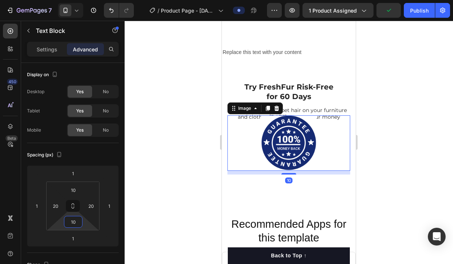
click at [332, 151] on div at bounding box center [288, 142] width 123 height 55
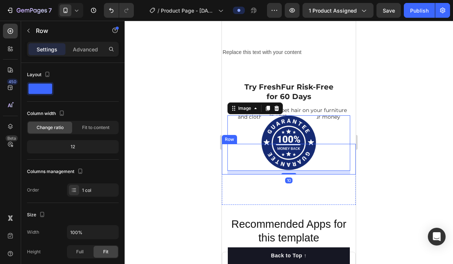
click at [354, 149] on div "Image 10 Row" at bounding box center [289, 159] width 134 height 31
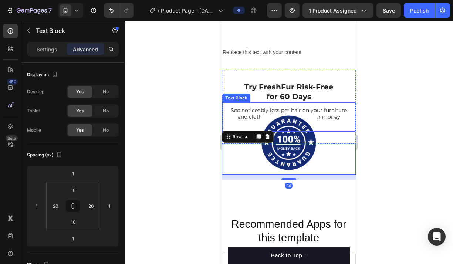
click at [346, 108] on p "See noticeably less pet hair on your furniture and clothes [DATE] - or get your…" at bounding box center [288, 117] width 117 height 20
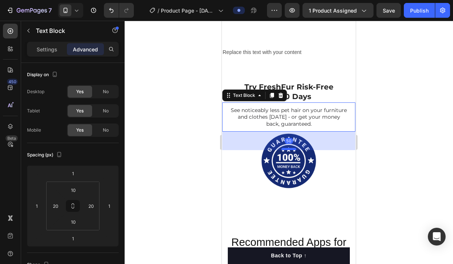
drag, startPoint x: 287, startPoint y: 130, endPoint x: 287, endPoint y: 149, distance: 18.1
click at [287, 149] on div at bounding box center [288, 149] width 15 height 2
type input "50"
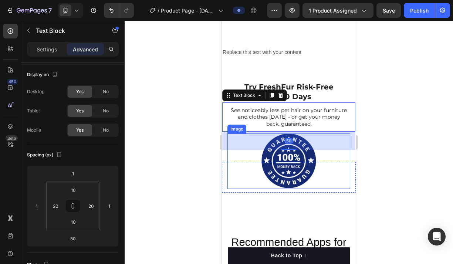
click at [418, 162] on div at bounding box center [289, 142] width 328 height 243
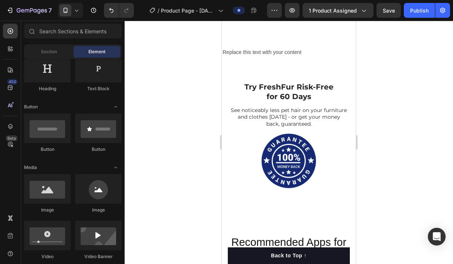
click at [418, 162] on div at bounding box center [289, 142] width 328 height 243
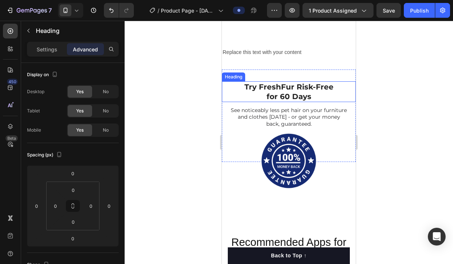
click at [310, 95] on h2 "Try FreshFur Risk-Free for 60 Days" at bounding box center [289, 91] width 134 height 21
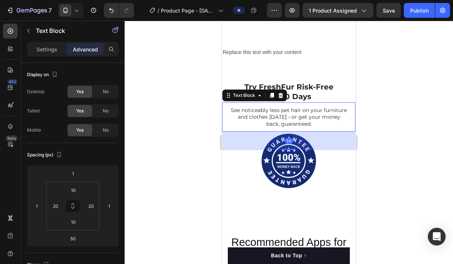
click at [296, 105] on div "See noticeably less pet hair on your furniture and clothes [DATE] - or get your…" at bounding box center [288, 116] width 133 height 29
click at [77, 190] on input "10" at bounding box center [73, 189] width 15 height 11
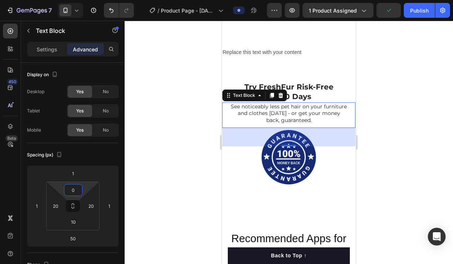
click at [415, 154] on div at bounding box center [289, 142] width 328 height 243
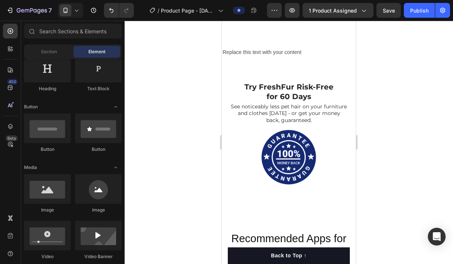
click at [371, 147] on div at bounding box center [289, 142] width 328 height 243
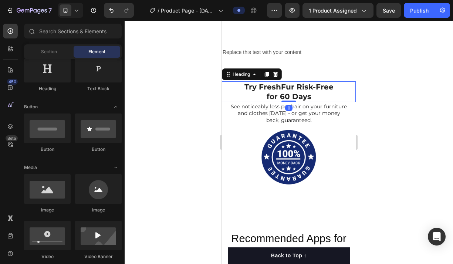
click at [296, 95] on strong "for 60 Days" at bounding box center [288, 96] width 45 height 9
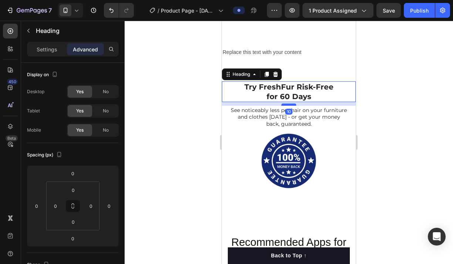
drag, startPoint x: 292, startPoint y: 101, endPoint x: 292, endPoint y: 104, distance: 3.7
click at [292, 104] on div at bounding box center [288, 104] width 15 height 2
type input "10"
drag, startPoint x: 150, startPoint y: 106, endPoint x: 160, endPoint y: 104, distance: 9.9
click at [150, 106] on div at bounding box center [289, 142] width 328 height 243
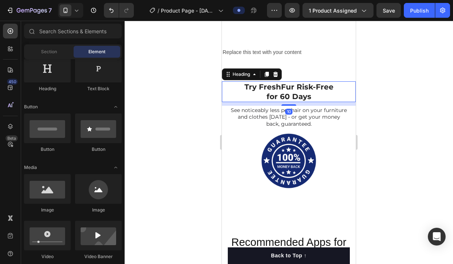
click at [302, 96] on strong "for 60 Days" at bounding box center [288, 96] width 45 height 9
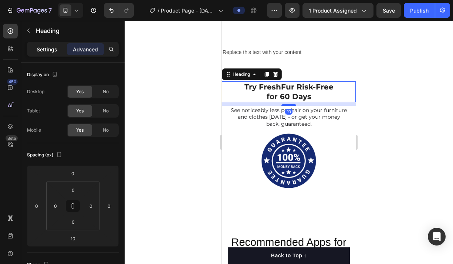
click at [42, 50] on p "Settings" at bounding box center [47, 49] width 21 height 8
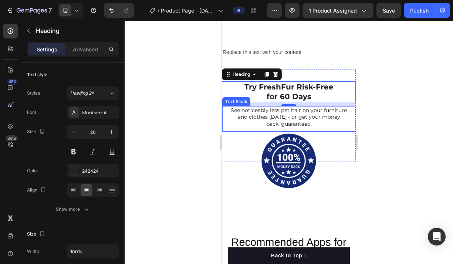
click at [265, 116] on p "See noticeably less pet hair on your furniture and clothes [DATE] - or get your…" at bounding box center [288, 117] width 117 height 20
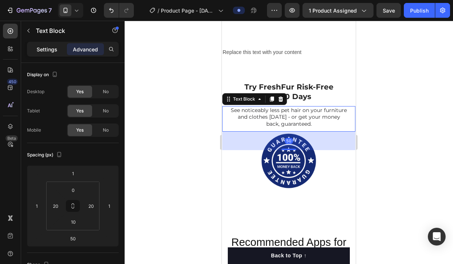
click at [48, 52] on p "Settings" at bounding box center [47, 49] width 21 height 8
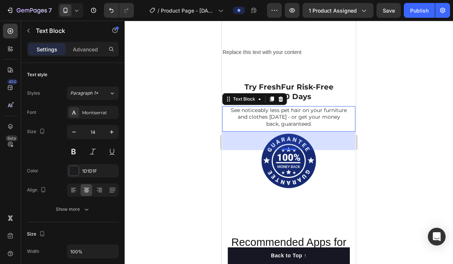
click at [408, 144] on div at bounding box center [289, 142] width 328 height 243
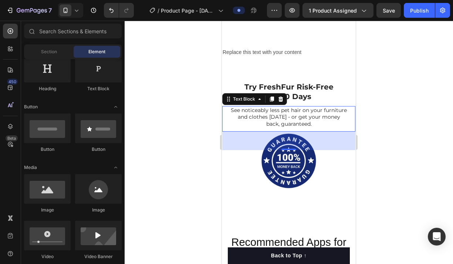
click at [408, 144] on div at bounding box center [289, 142] width 328 height 243
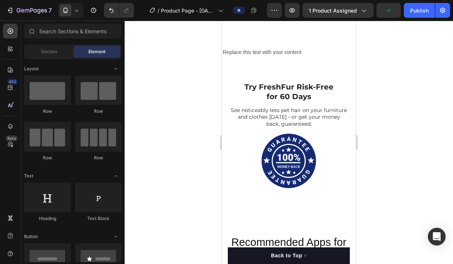
scroll to position [130, 0]
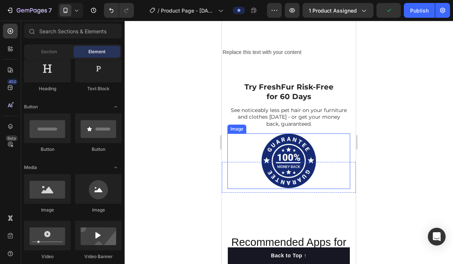
click at [295, 152] on img at bounding box center [288, 160] width 55 height 55
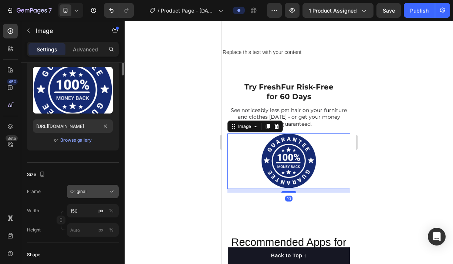
scroll to position [146, 0]
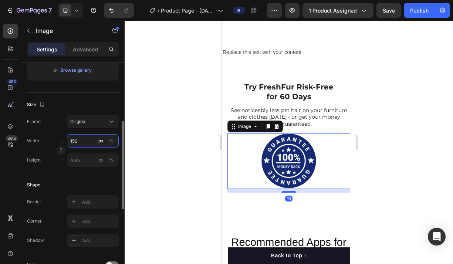
click at [81, 143] on input "150" at bounding box center [93, 140] width 52 height 13
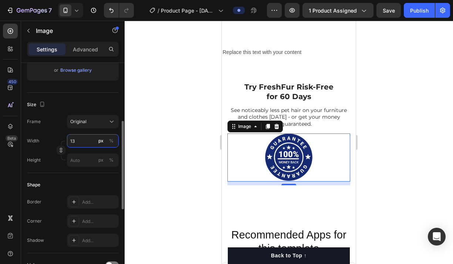
type input "1"
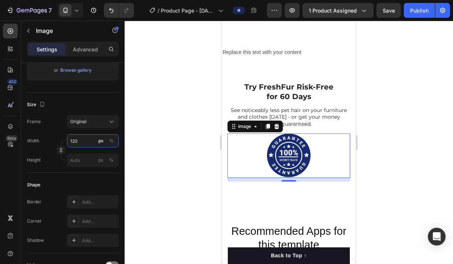
type input "120"
click at [377, 140] on div at bounding box center [289, 142] width 328 height 243
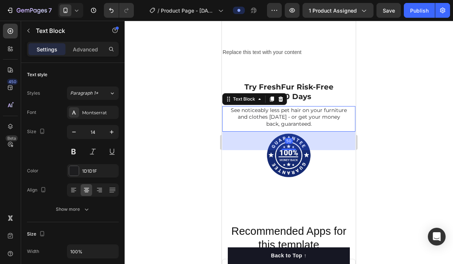
click at [308, 120] on p "See noticeably less pet hair on your furniture and clothes [DATE] - or get your…" at bounding box center [288, 117] width 117 height 20
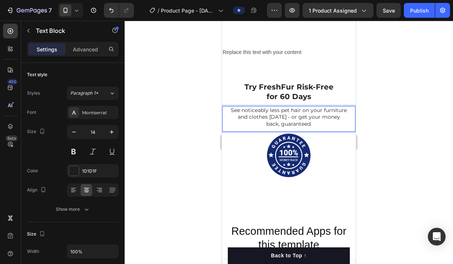
click at [308, 120] on p "See noticeably less pet hair on your furniture and clothes [DATE] - or get your…" at bounding box center [288, 117] width 117 height 20
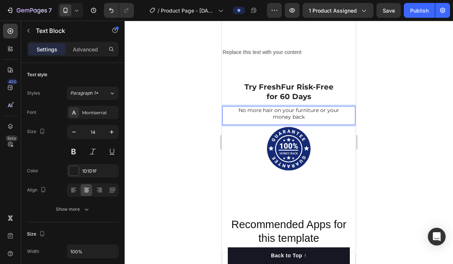
click at [314, 121] on div "No more hair on your furniture or your money back Text Block 50" at bounding box center [288, 115] width 133 height 18
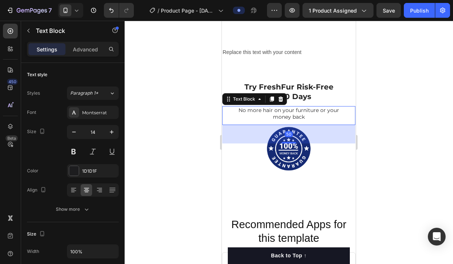
click at [330, 113] on p "No more hair on your furniture or your money back" at bounding box center [288, 113] width 117 height 13
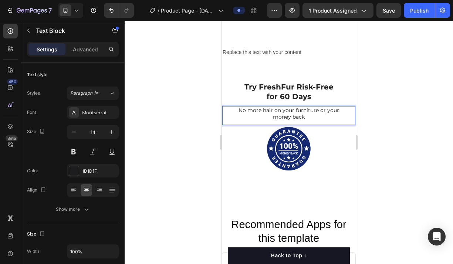
click at [322, 114] on p "No more hair on your furniture or your money back" at bounding box center [288, 113] width 117 height 13
click at [321, 110] on p "No more hair on your furniture or your money back" at bounding box center [288, 113] width 117 height 13
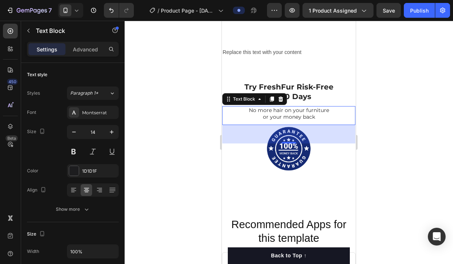
click at [388, 122] on div at bounding box center [289, 142] width 328 height 243
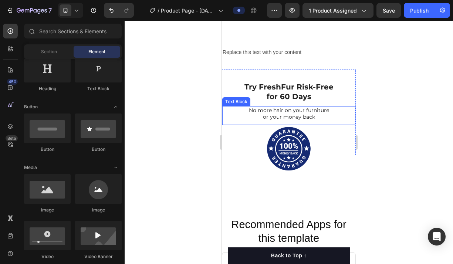
click at [313, 118] on p "or your money back" at bounding box center [288, 116] width 117 height 7
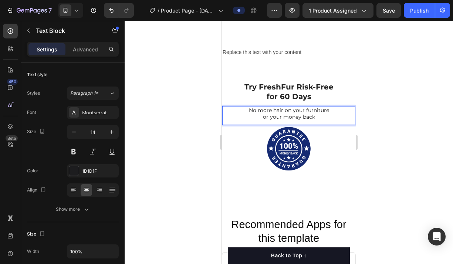
click at [316, 118] on p "or your money back" at bounding box center [288, 116] width 117 height 7
click at [416, 128] on div at bounding box center [289, 142] width 328 height 243
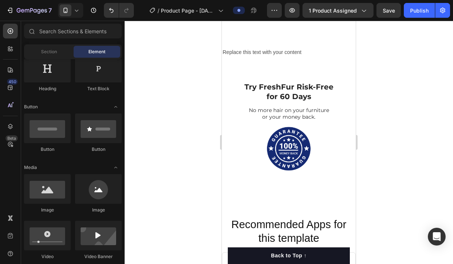
click at [393, 132] on div at bounding box center [289, 142] width 328 height 243
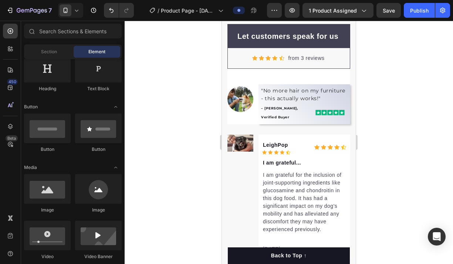
scroll to position [3167, 0]
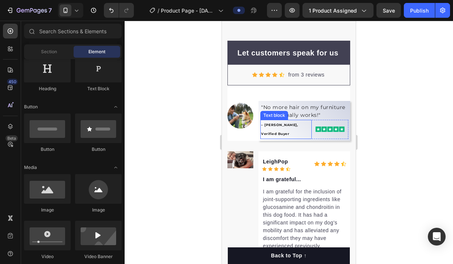
click at [280, 126] on p "– [PERSON_NAME], Verified Buyer" at bounding box center [286, 129] width 50 height 18
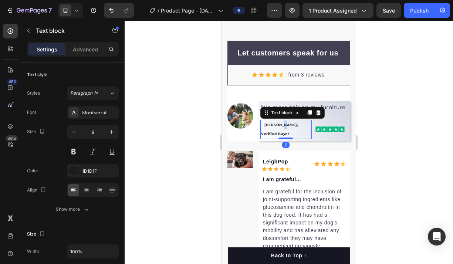
click at [280, 126] on p "– [PERSON_NAME], Verified Buyer" at bounding box center [286, 129] width 50 height 18
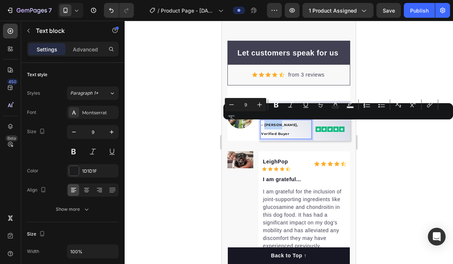
drag, startPoint x: 278, startPoint y: 125, endPoint x: 264, endPoint y: 126, distance: 13.7
click at [264, 126] on p "– [PERSON_NAME], Verified Buyer" at bounding box center [286, 129] width 50 height 18
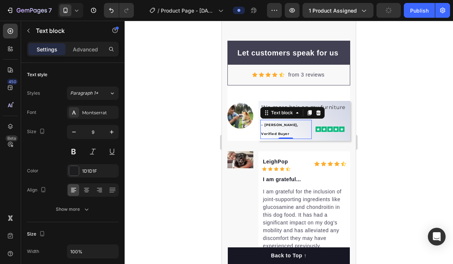
click at [428, 136] on div at bounding box center [289, 142] width 328 height 243
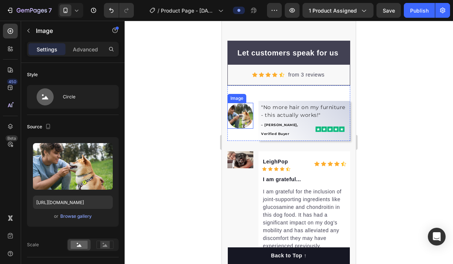
click at [242, 118] on img at bounding box center [240, 116] width 26 height 26
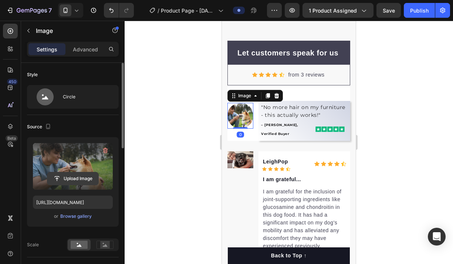
click at [72, 178] on input "file" at bounding box center [72, 178] width 51 height 13
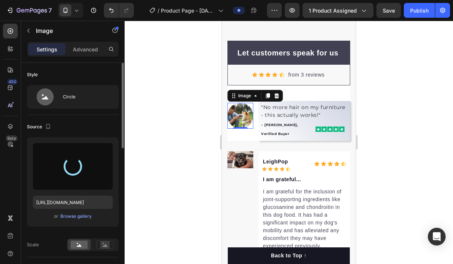
type input "https://cdn.shopify.com/s/files/1/0934/1809/4930/files/gempages_569555466321921…"
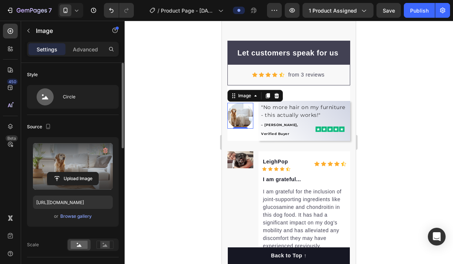
click at [386, 135] on div at bounding box center [289, 142] width 328 height 243
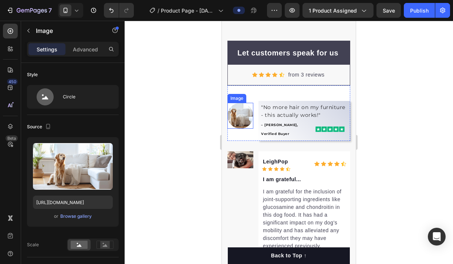
click at [244, 121] on img at bounding box center [240, 116] width 26 height 26
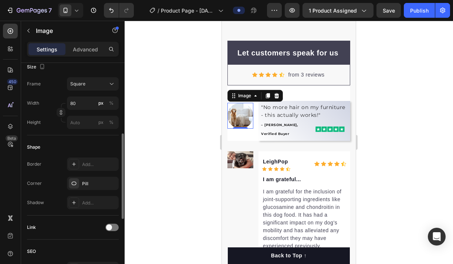
scroll to position [196, 0]
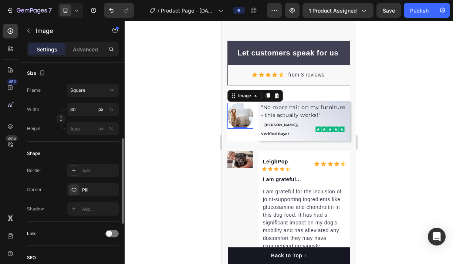
click at [379, 190] on div at bounding box center [289, 142] width 328 height 243
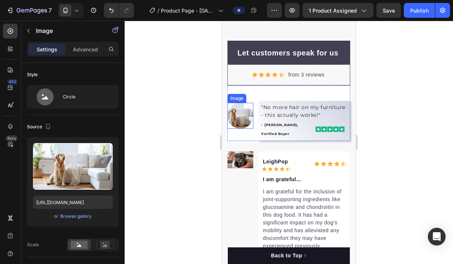
click at [239, 119] on img at bounding box center [240, 116] width 26 height 26
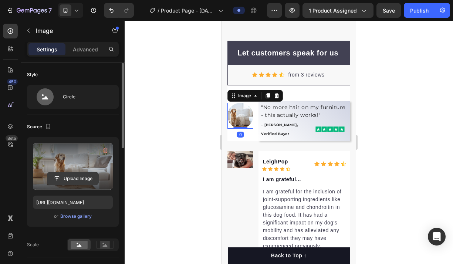
click at [61, 176] on input "file" at bounding box center [72, 178] width 51 height 13
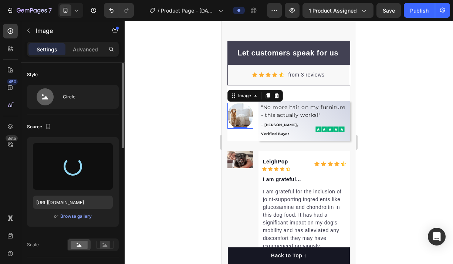
type input "https://cdn.shopify.com/s/files/1/0934/1809/4930/files/gempages_569555466321921…"
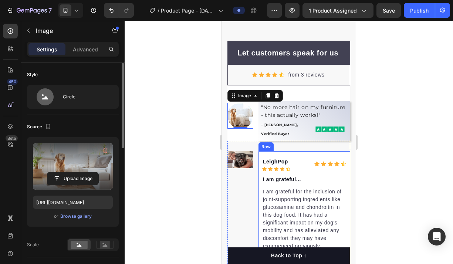
click at [385, 160] on div at bounding box center [289, 142] width 328 height 243
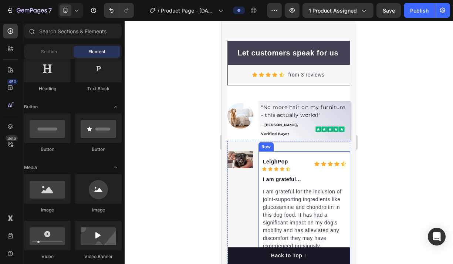
click at [380, 160] on div at bounding box center [289, 142] width 328 height 243
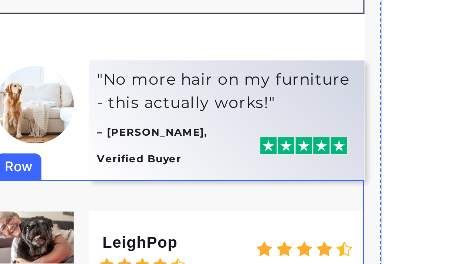
scroll to position [3091, 0]
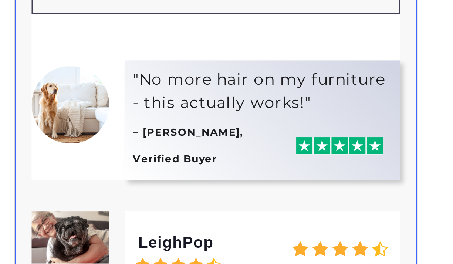
click at [146, 17] on div "Let customers speak for us Text block Row Icon Icon Icon Icon Icon Icon List Ho…" at bounding box center [82, 105] width 134 height 373
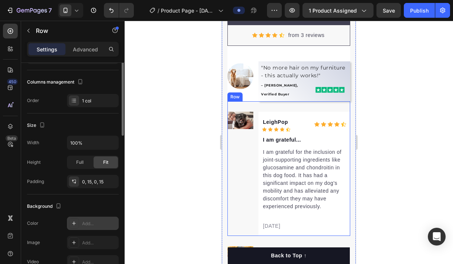
scroll to position [144, 0]
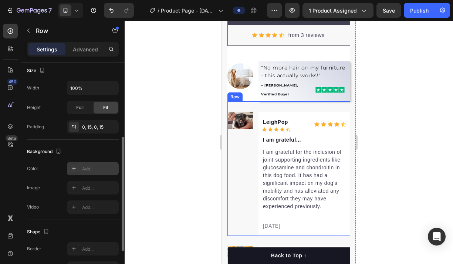
click at [86, 170] on div "Add..." at bounding box center [99, 169] width 35 height 7
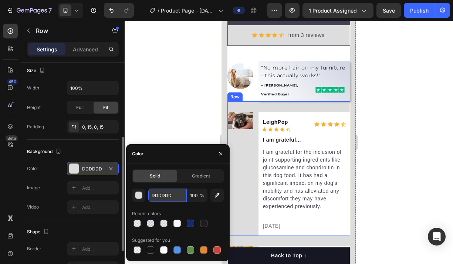
click at [166, 194] on input "DDDDDD" at bounding box center [167, 194] width 38 height 13
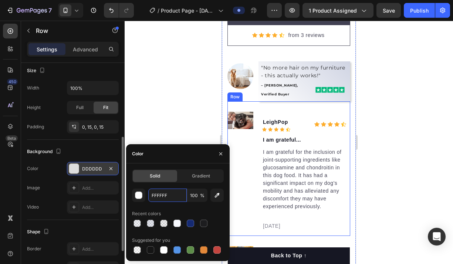
type input "FFFFFF"
click at [184, 205] on div "FFFFFF 100 % Recent colors Suggested for you" at bounding box center [178, 221] width 92 height 67
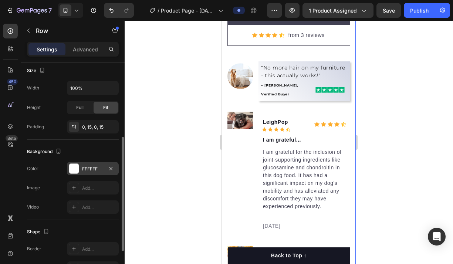
click at [399, 177] on div at bounding box center [289, 142] width 328 height 243
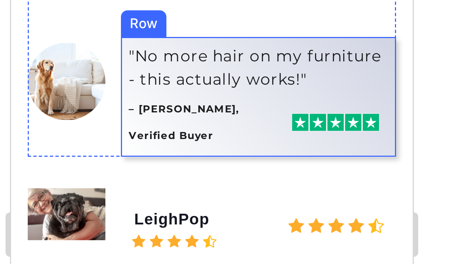
scroll to position [3075, 0]
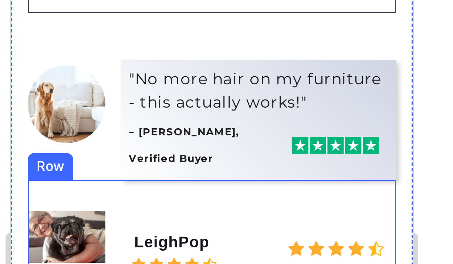
click at [139, 0] on div "Image LeighPop Text block Icon Icon Icon Icon Icon Icon List Hoz Icon Icon Icon…" at bounding box center [78, 54] width 123 height 135
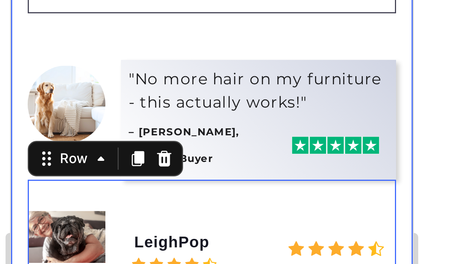
scroll to position [144, 0]
click at [141, 0] on div "Let customers speak for us Text block Row Icon Icon Icon Icon Icon Icon List Ho…" at bounding box center [78, 73] width 134 height 373
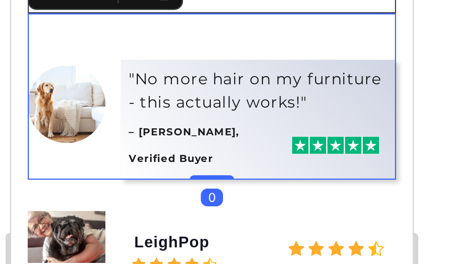
click at [361, 114] on div at bounding box center [289, 142] width 328 height 243
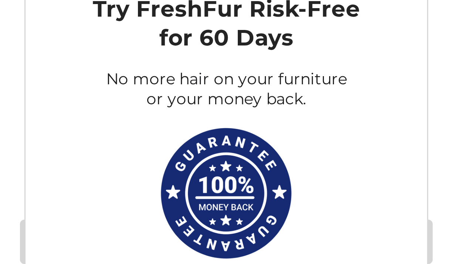
scroll to position [4442, 0]
